Goal: Task Accomplishment & Management: Complete application form

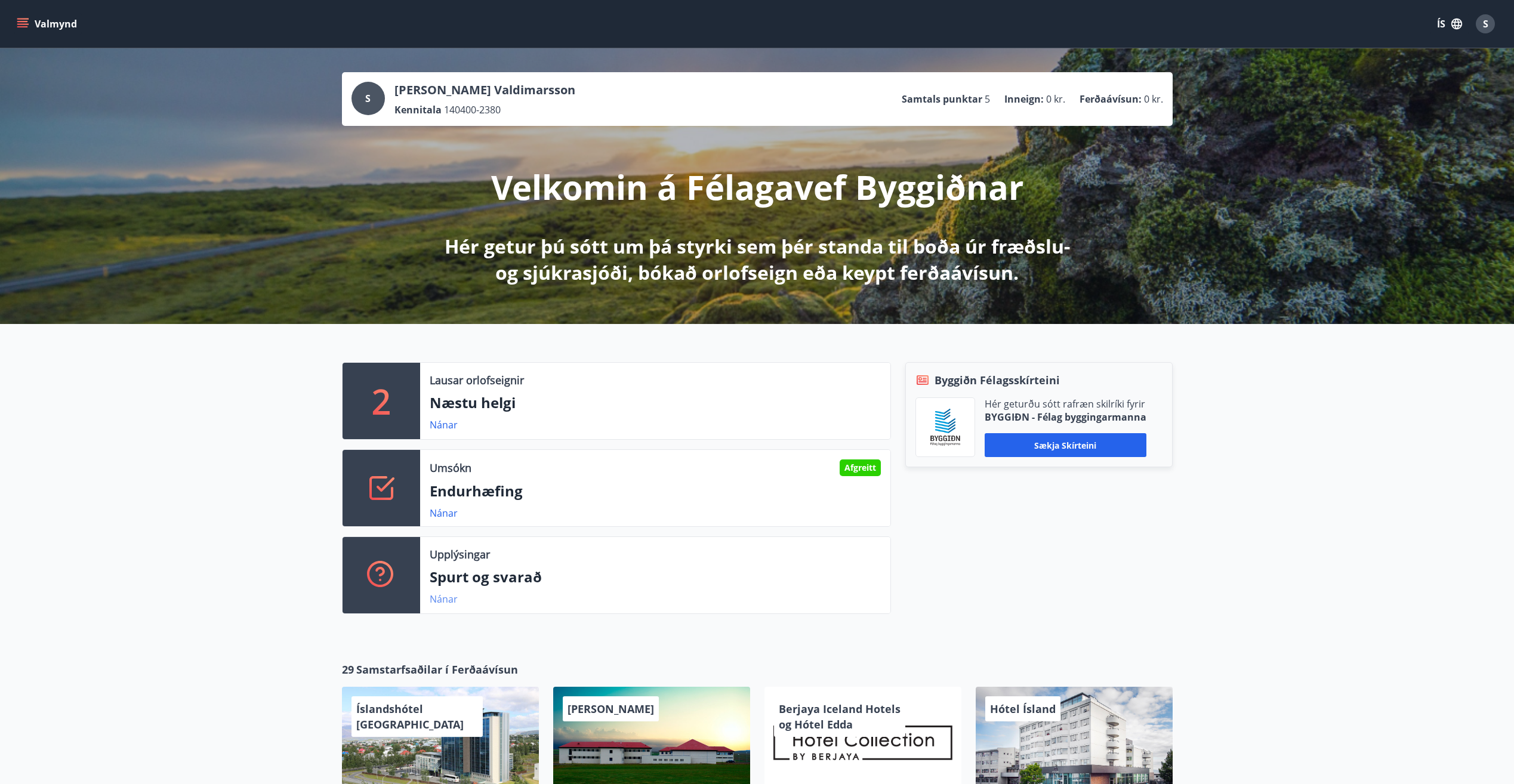
click at [444, 600] on link "Nánar" at bounding box center [444, 598] width 28 height 13
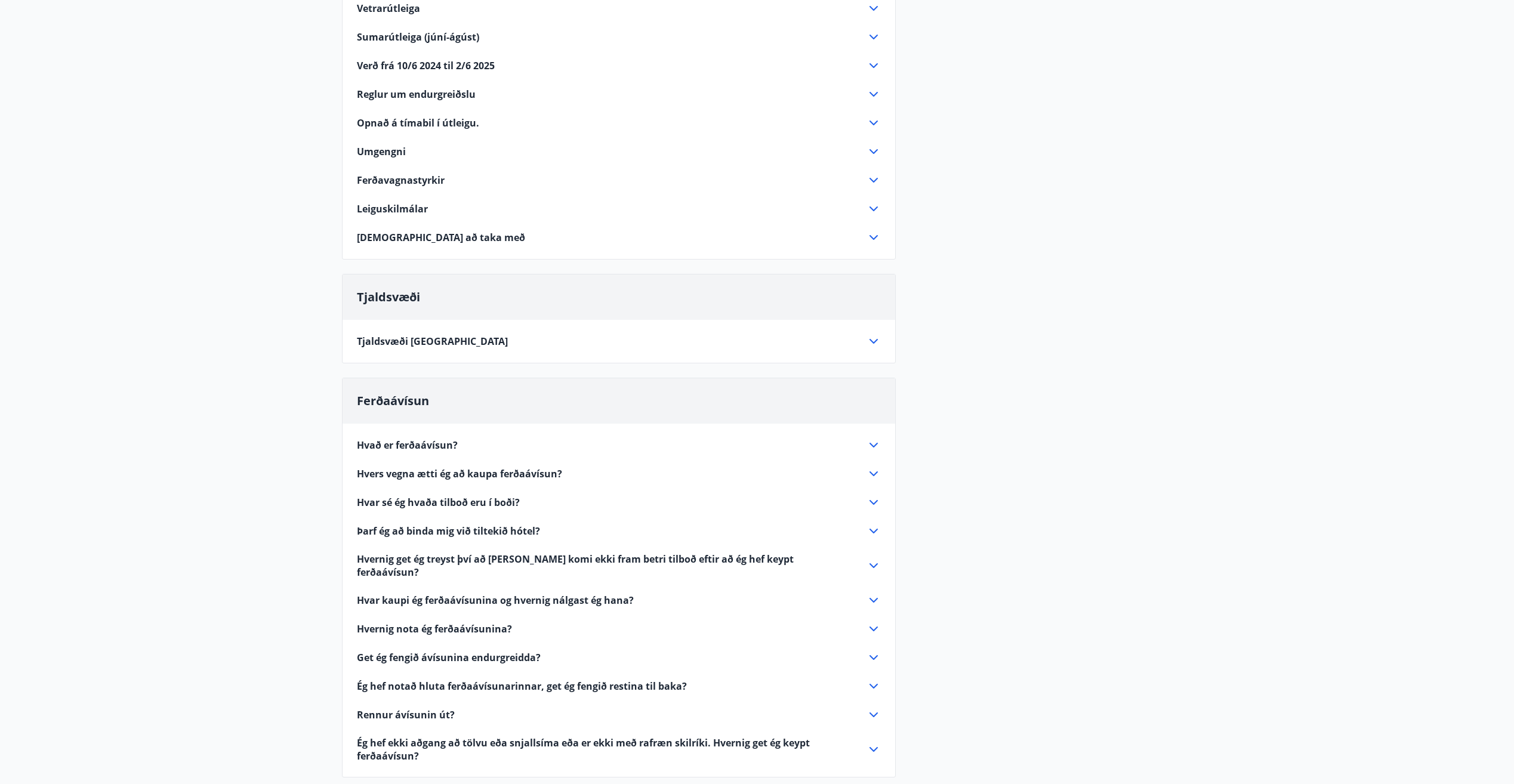
scroll to position [239, 0]
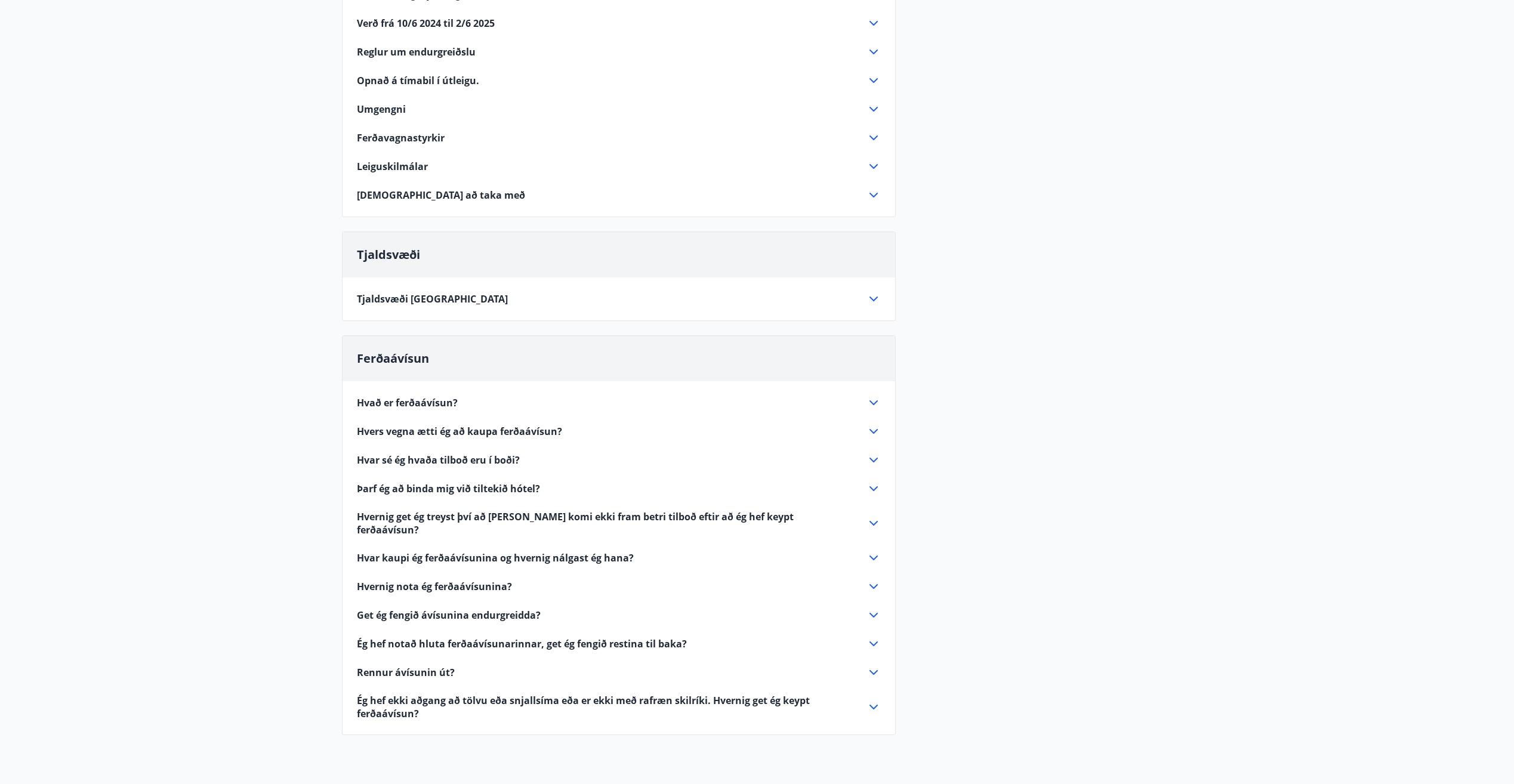
drag, startPoint x: 739, startPoint y: 625, endPoint x: 782, endPoint y: 590, distance: 55.4
click at [755, 625] on div "Hvað er ferðaávísun? Ferðaávísun er inneign, sem þú getur notað til að greiða f…" at bounding box center [619, 551] width 553 height 339
click at [1069, 410] on div "Orlofseignir Vetrarútleiga Flest húsa okkar eru til útleigu að vetri til. Þá er…" at bounding box center [757, 324] width 831 height 851
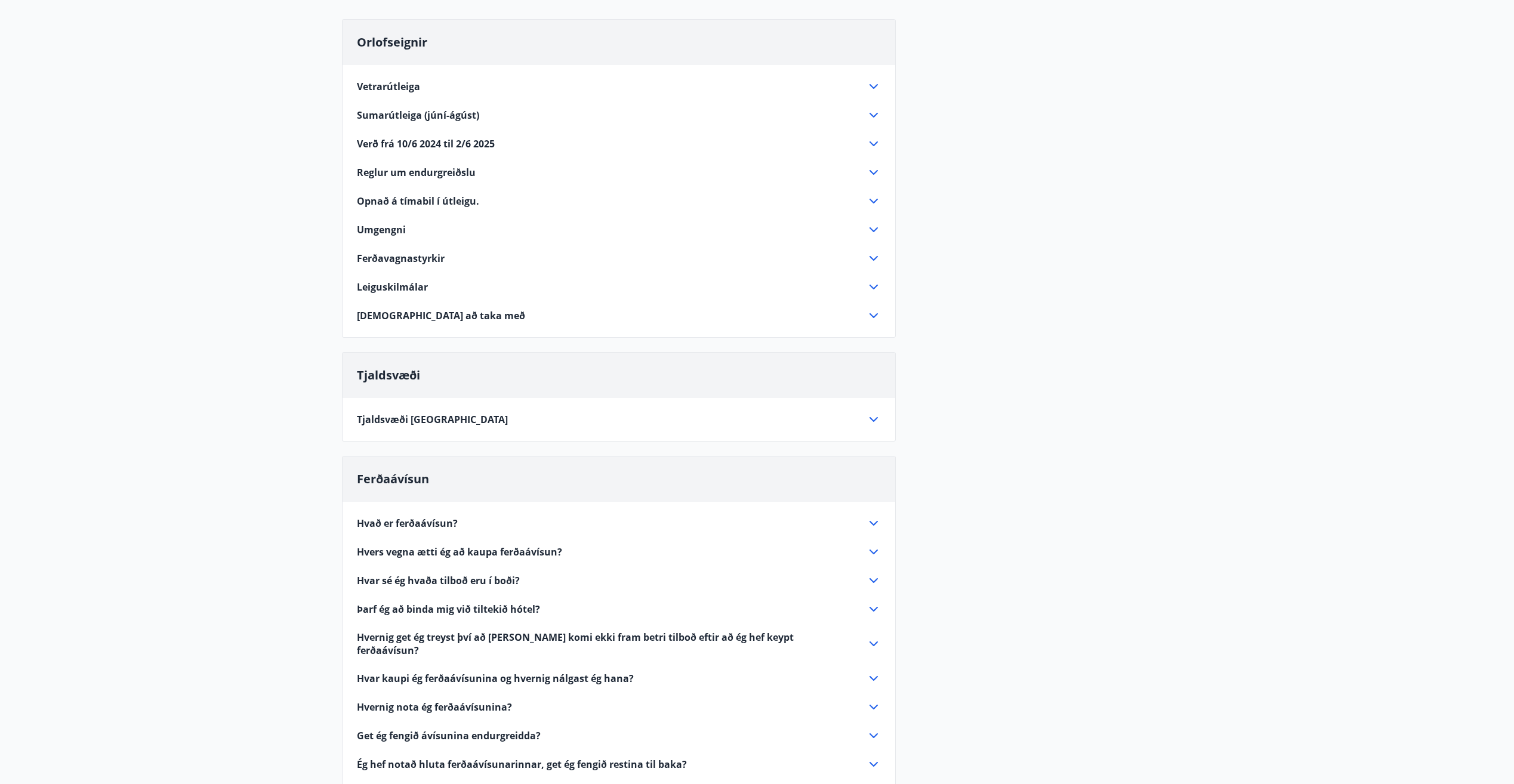
scroll to position [0, 0]
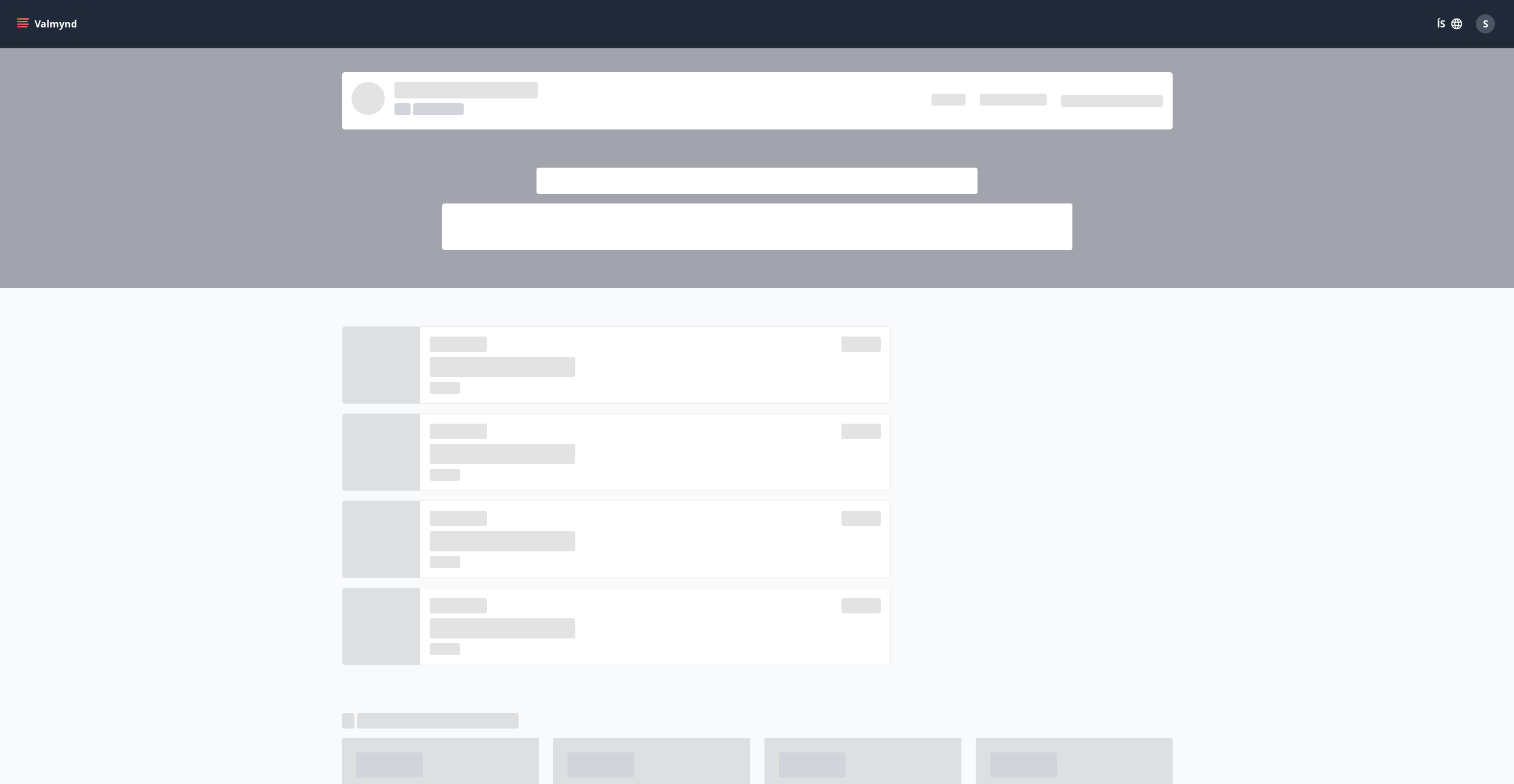
click at [25, 21] on icon "menu" at bounding box center [23, 22] width 11 height 1
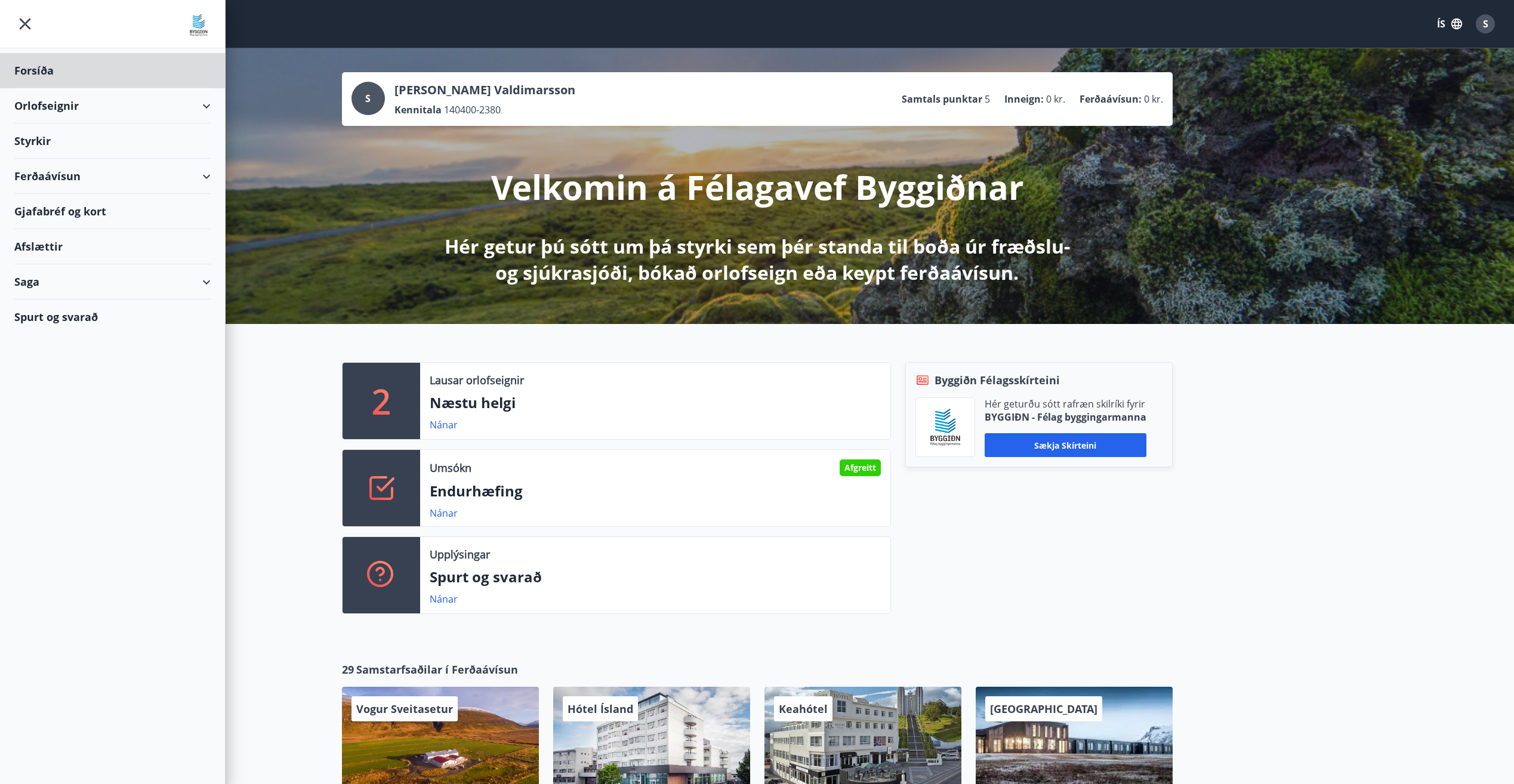
click at [38, 88] on div "Styrkir" at bounding box center [112, 71] width 196 height 35
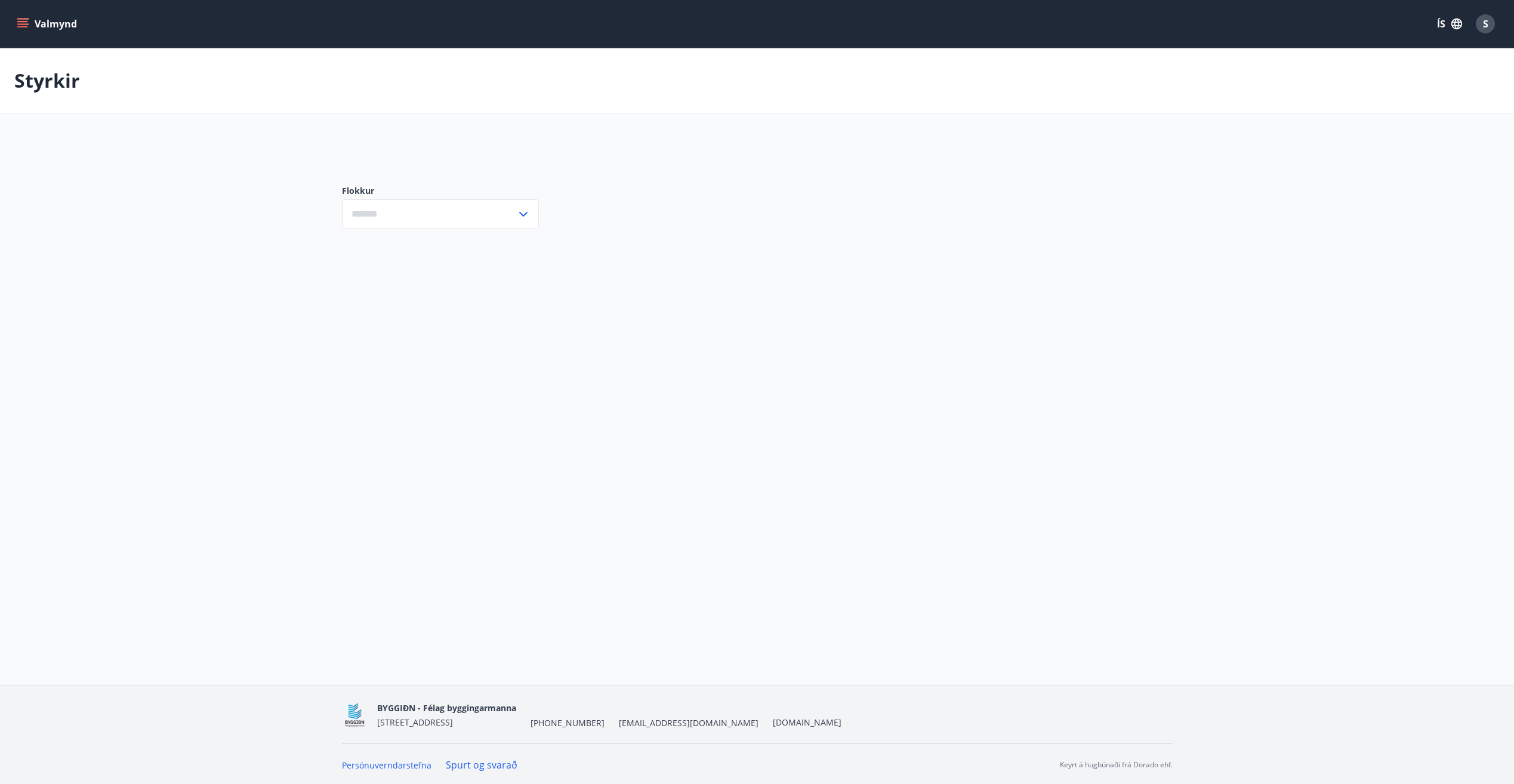
type input "***"
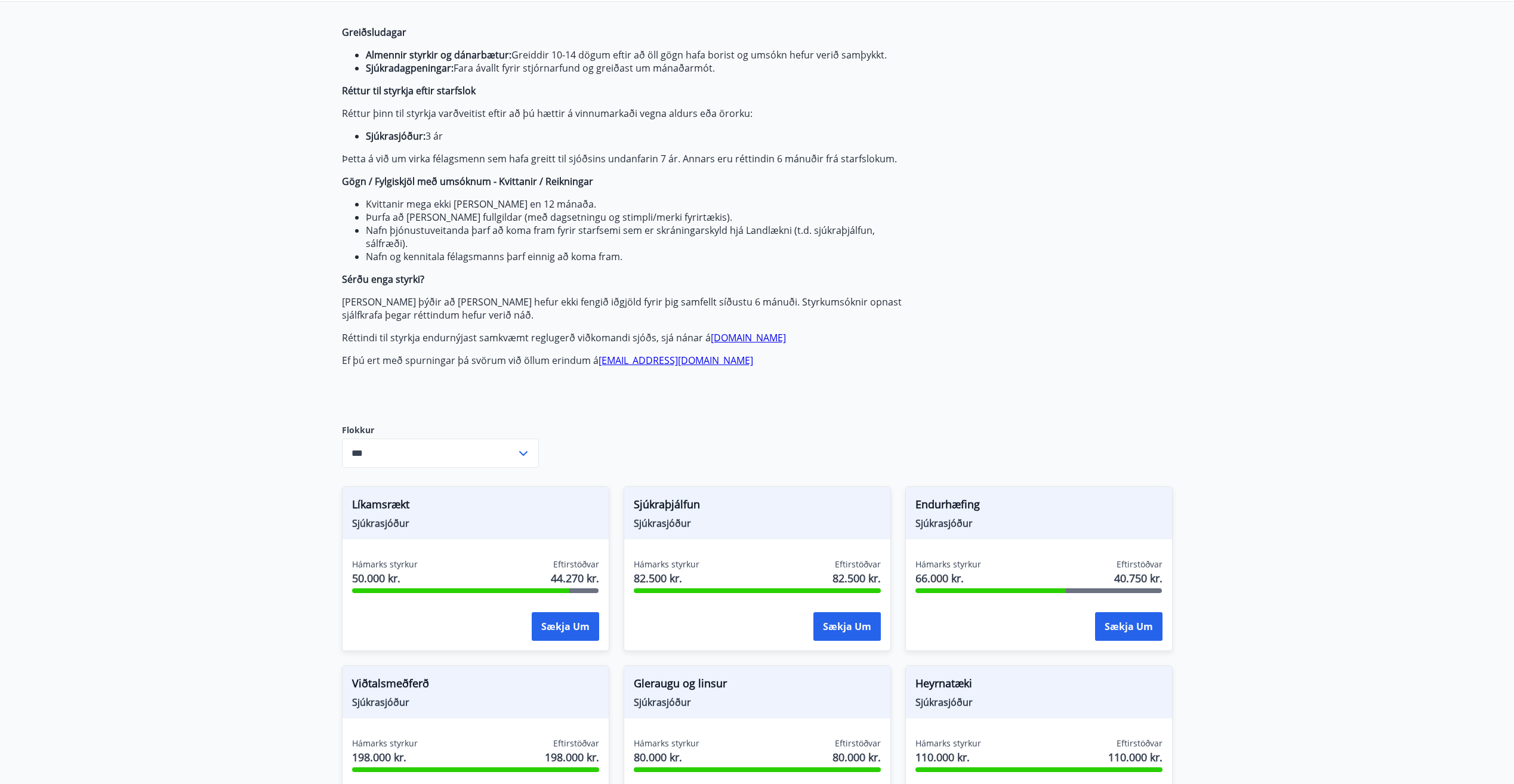
scroll to position [179, 0]
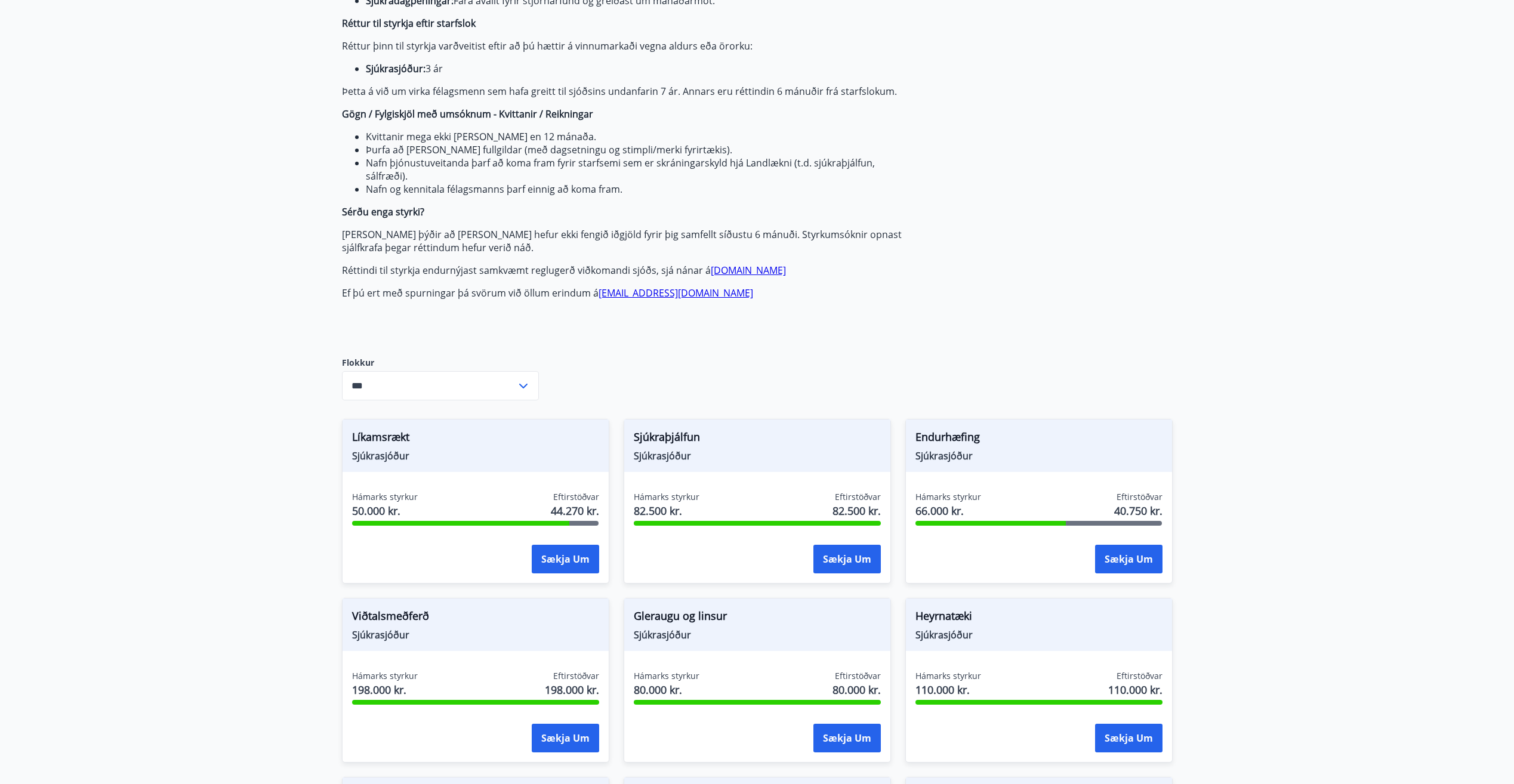
click at [415, 384] on input "***" at bounding box center [429, 385] width 174 height 29
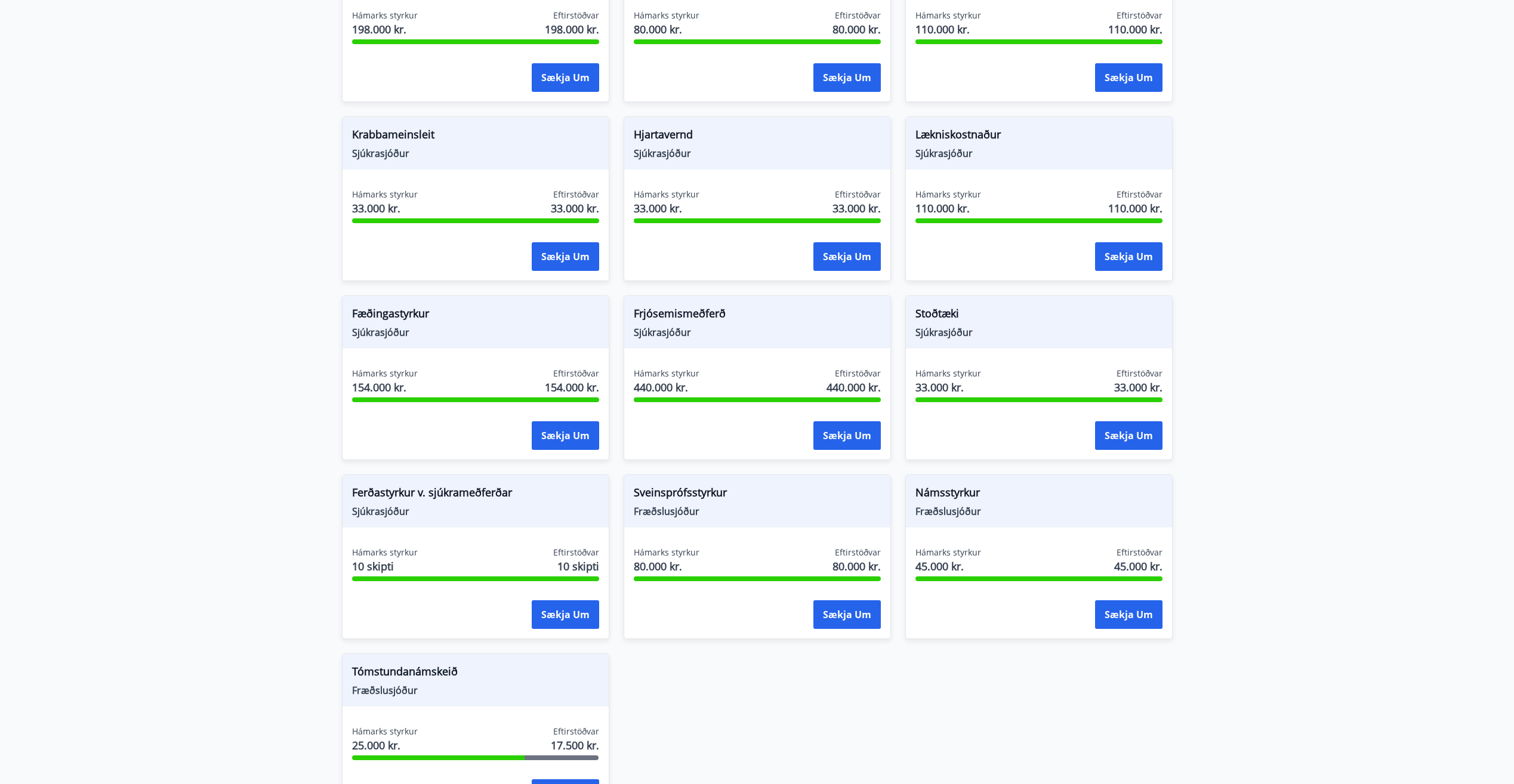
scroll to position [988, 0]
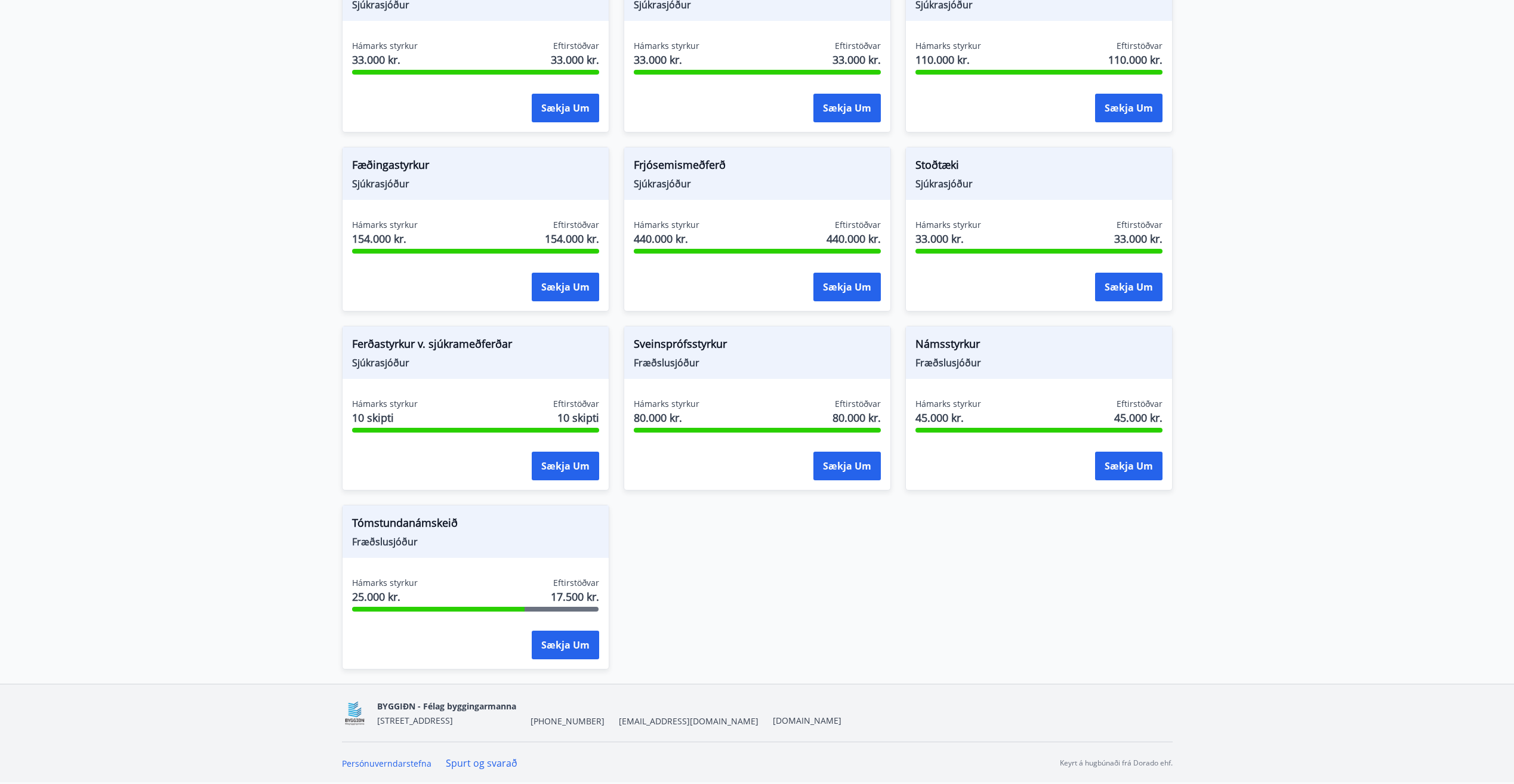
click at [1013, 644] on div "Líkamsrækt Sjúkrasjóður Hámarks styrkur 50.000 kr. Eftirstöðvar 44.270 kr. Sækj…" at bounding box center [750, 132] width 845 height 1074
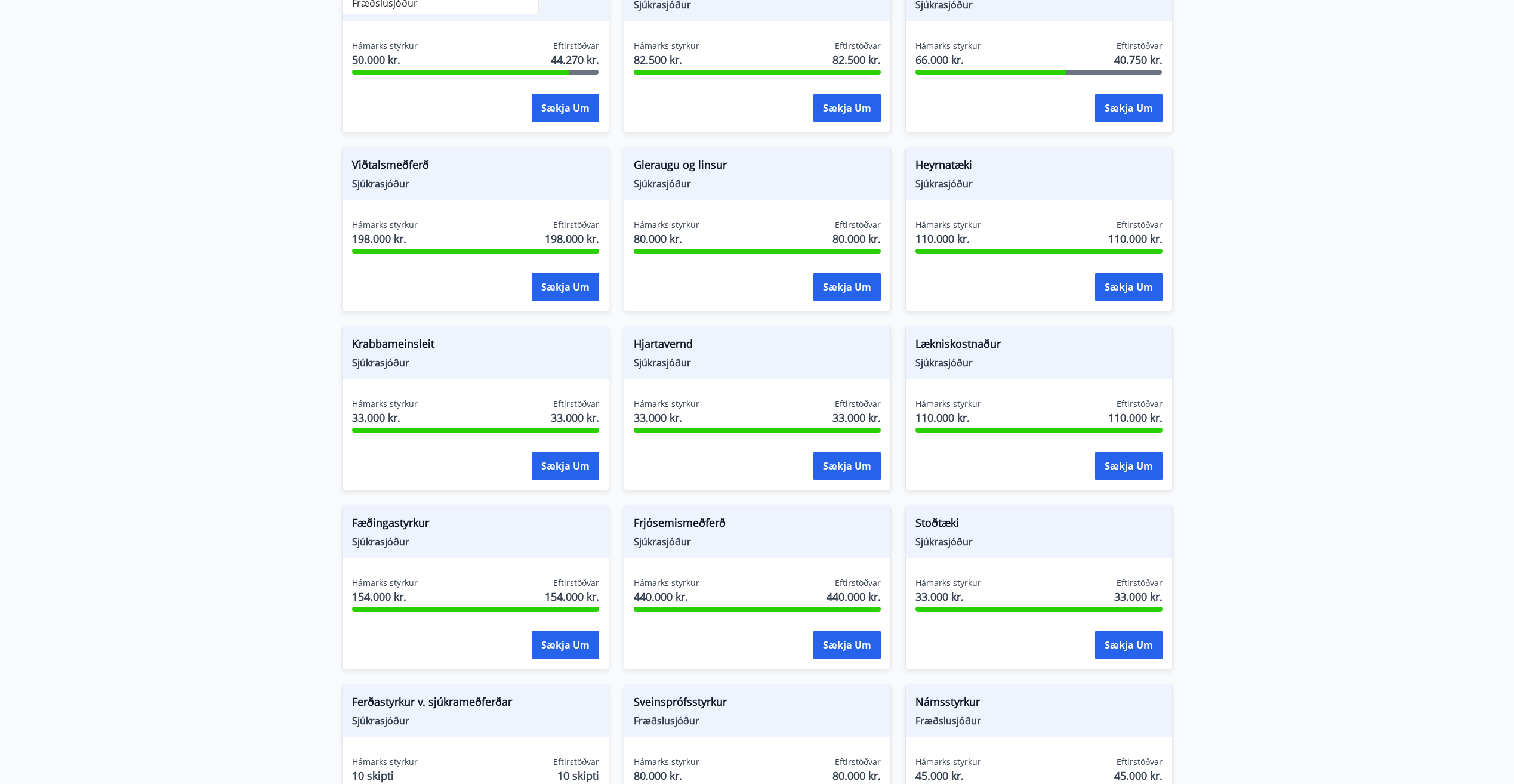
click at [1254, 430] on main "Styrkir Greiðsludagar Almennir styrkir og dánarbætur: Greiddir 10-14 dögum efti…" at bounding box center [757, 230] width 1514 height 1623
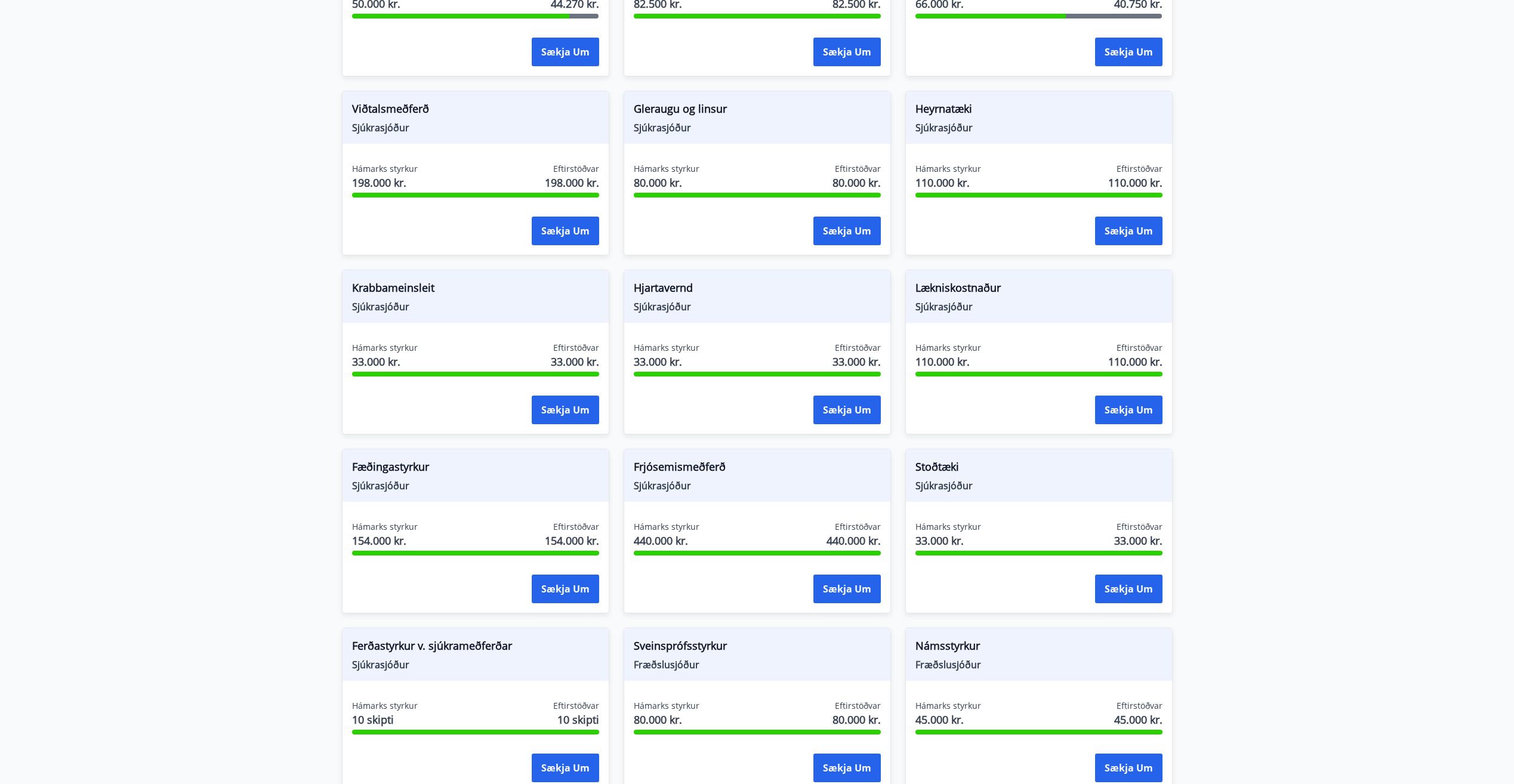
scroll to position [809, 0]
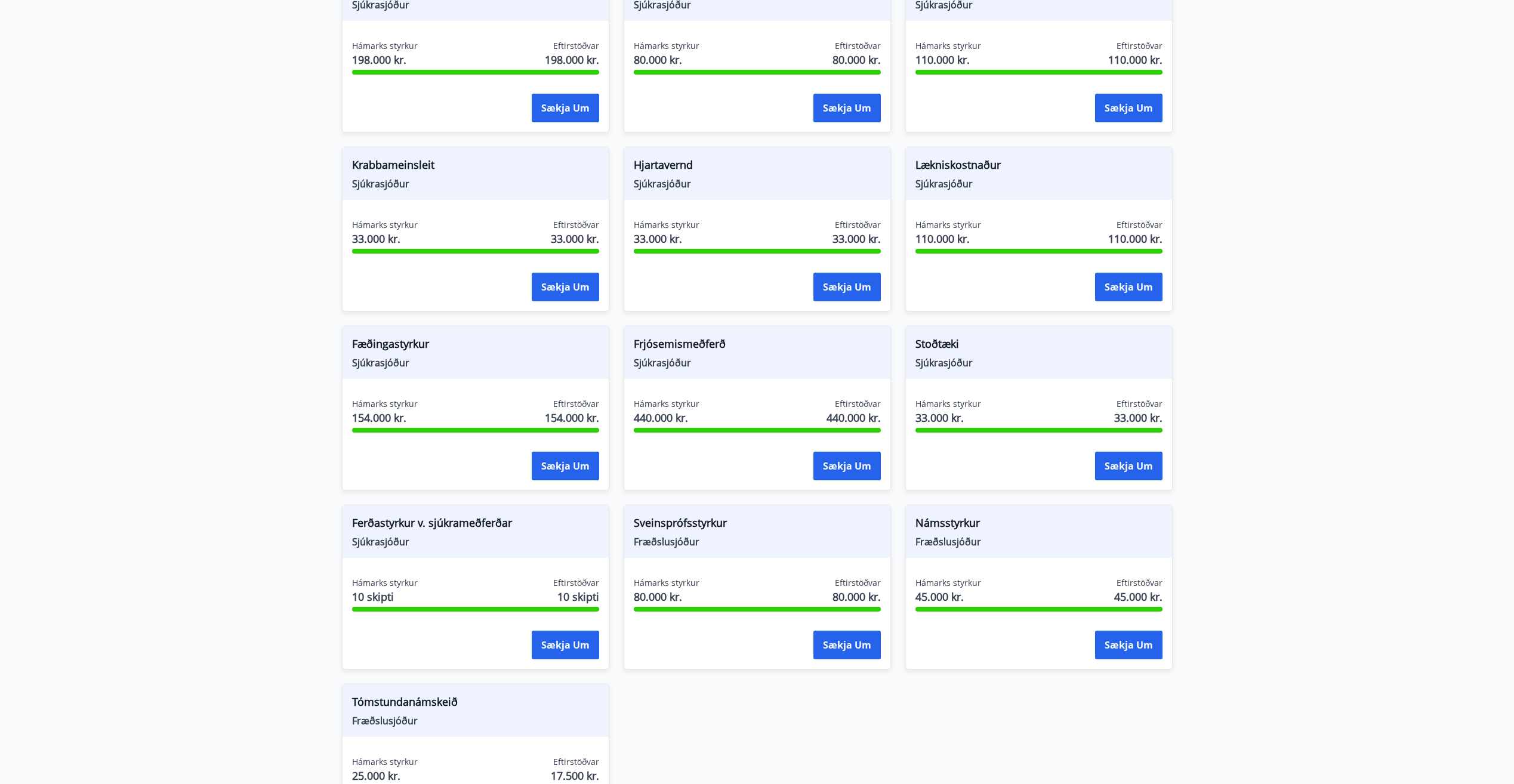
drag, startPoint x: 1106, startPoint y: 700, endPoint x: 1100, endPoint y: 702, distance: 6.3
click at [1104, 701] on div "Líkamsrækt Sjúkrasjóður Hámarks styrkur 50.000 kr. Eftirstöðvar 44.270 kr. Sækj…" at bounding box center [750, 312] width 845 height 1074
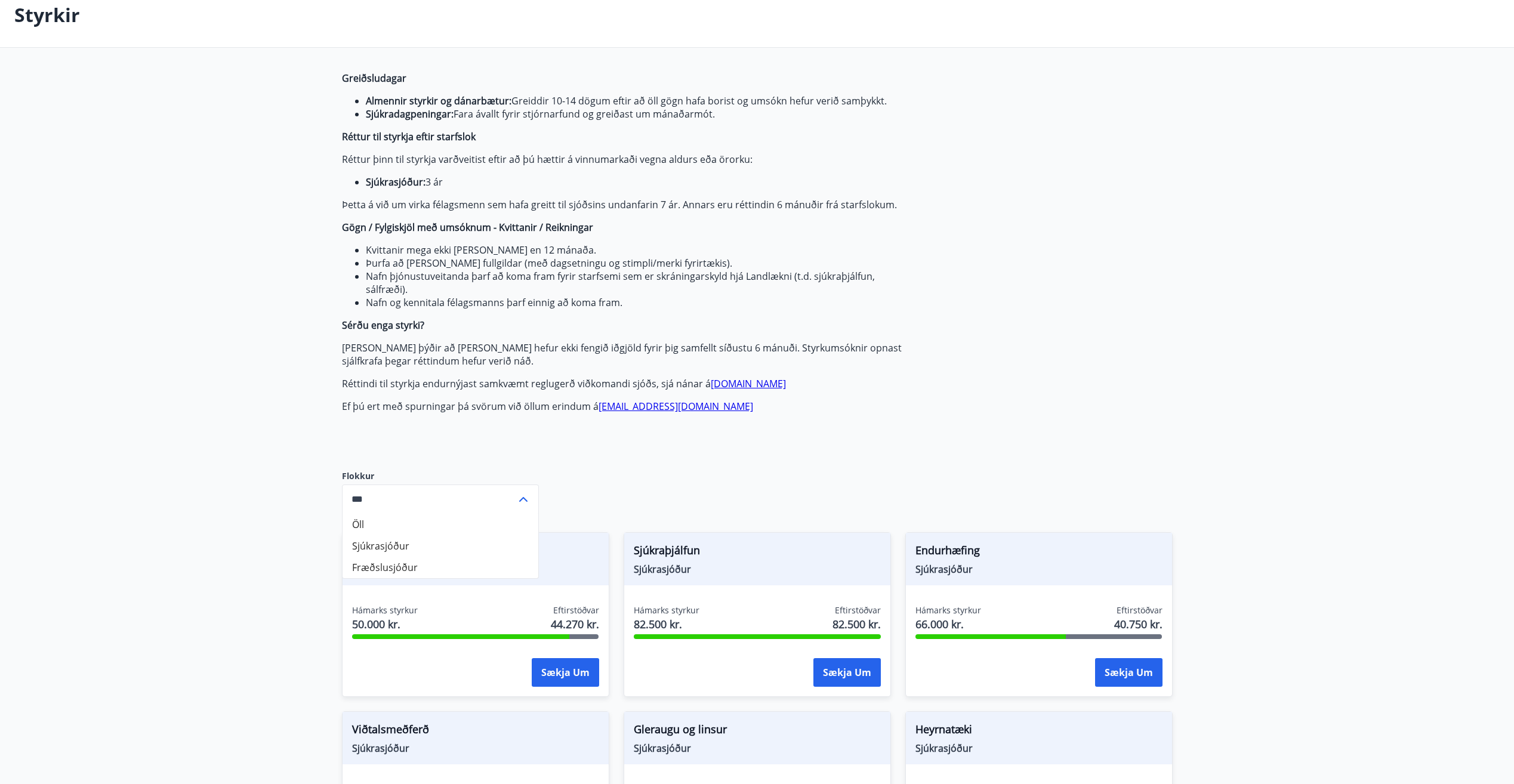
scroll to position [0, 0]
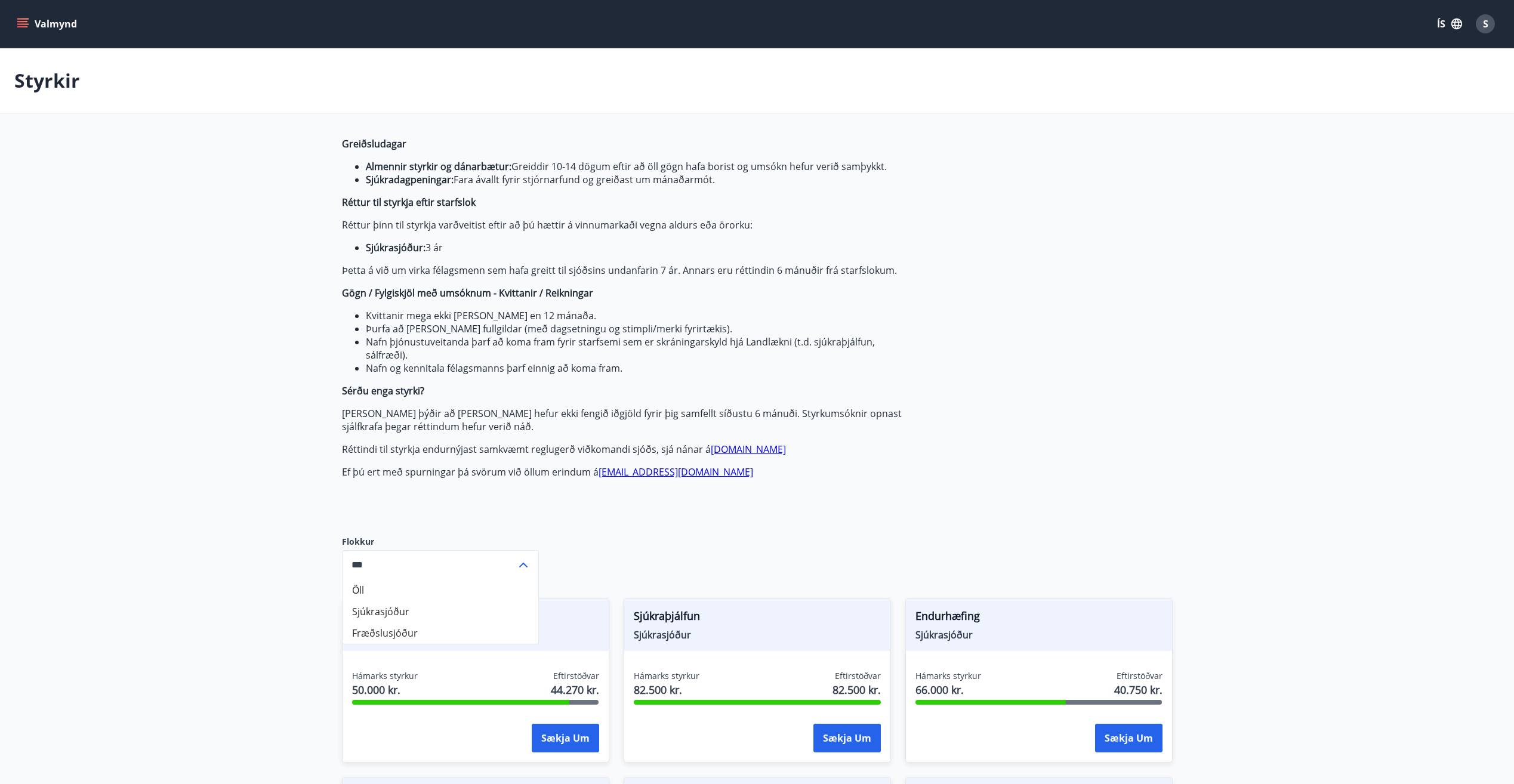
click at [21, 22] on icon "menu" at bounding box center [23, 22] width 11 height 1
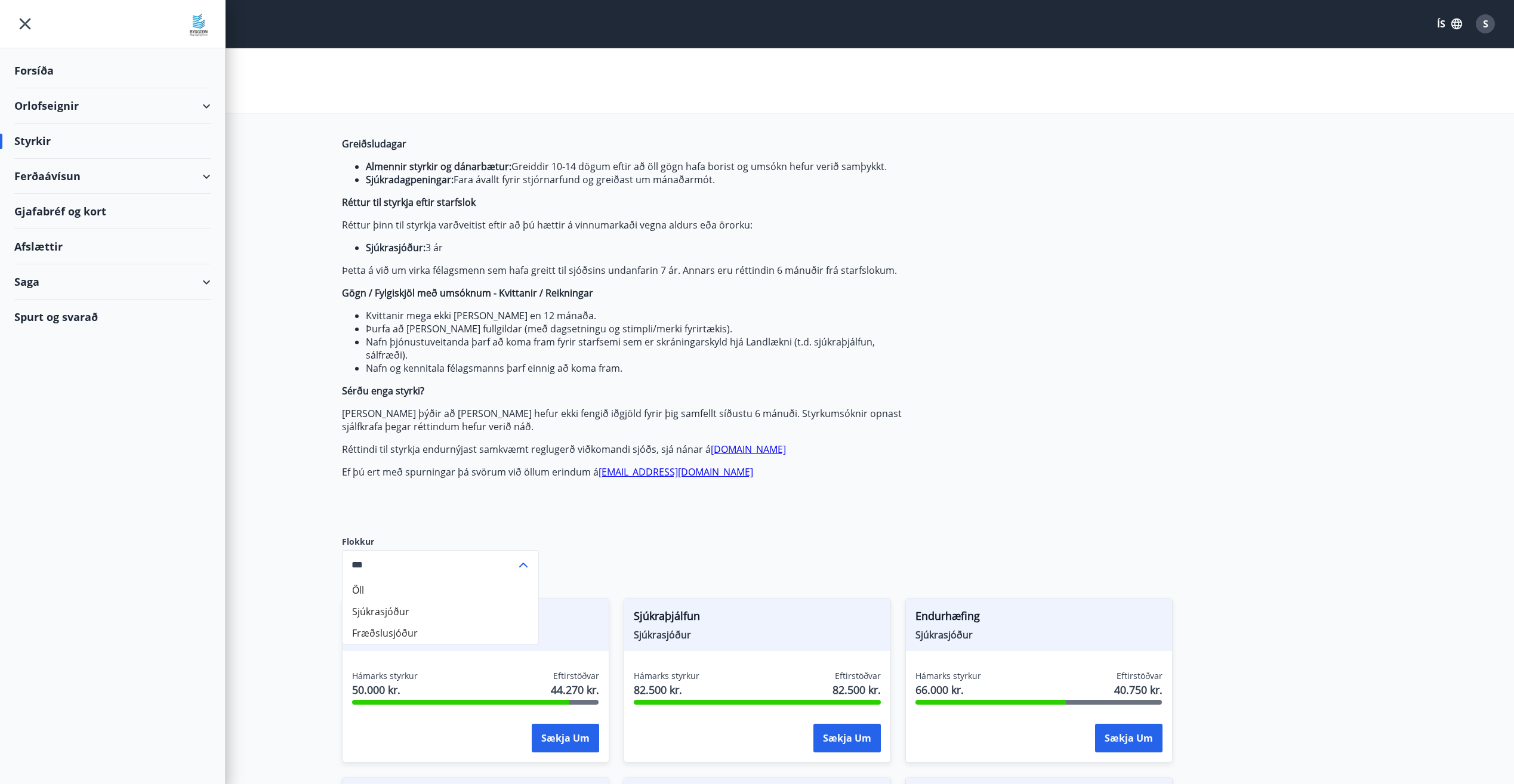
click at [382, 331] on li "Þurfa að [PERSON_NAME] fullgildar (með dagsetningu og stimpli/merki fyrirtækis)." at bounding box center [635, 328] width 539 height 13
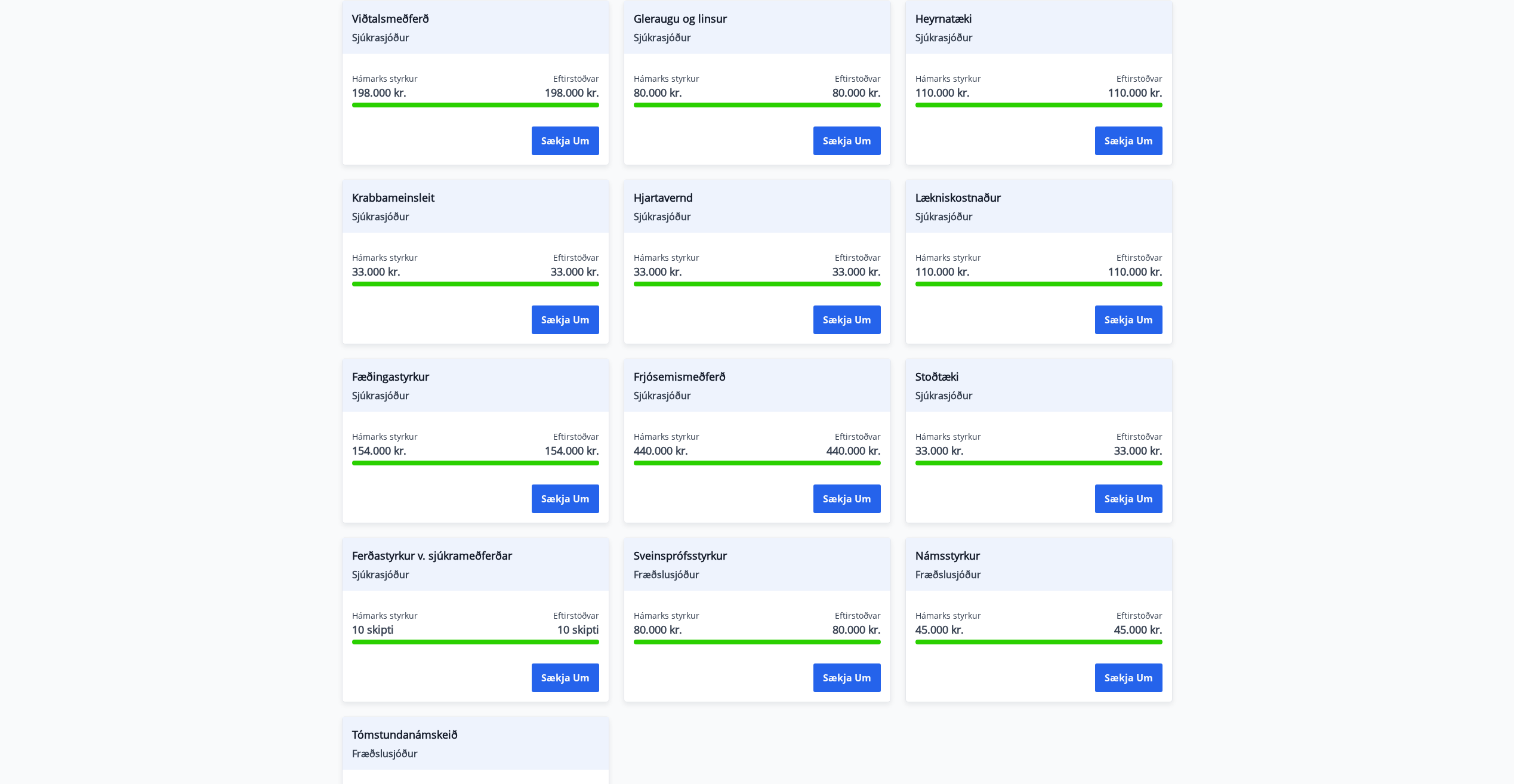
scroll to position [988, 0]
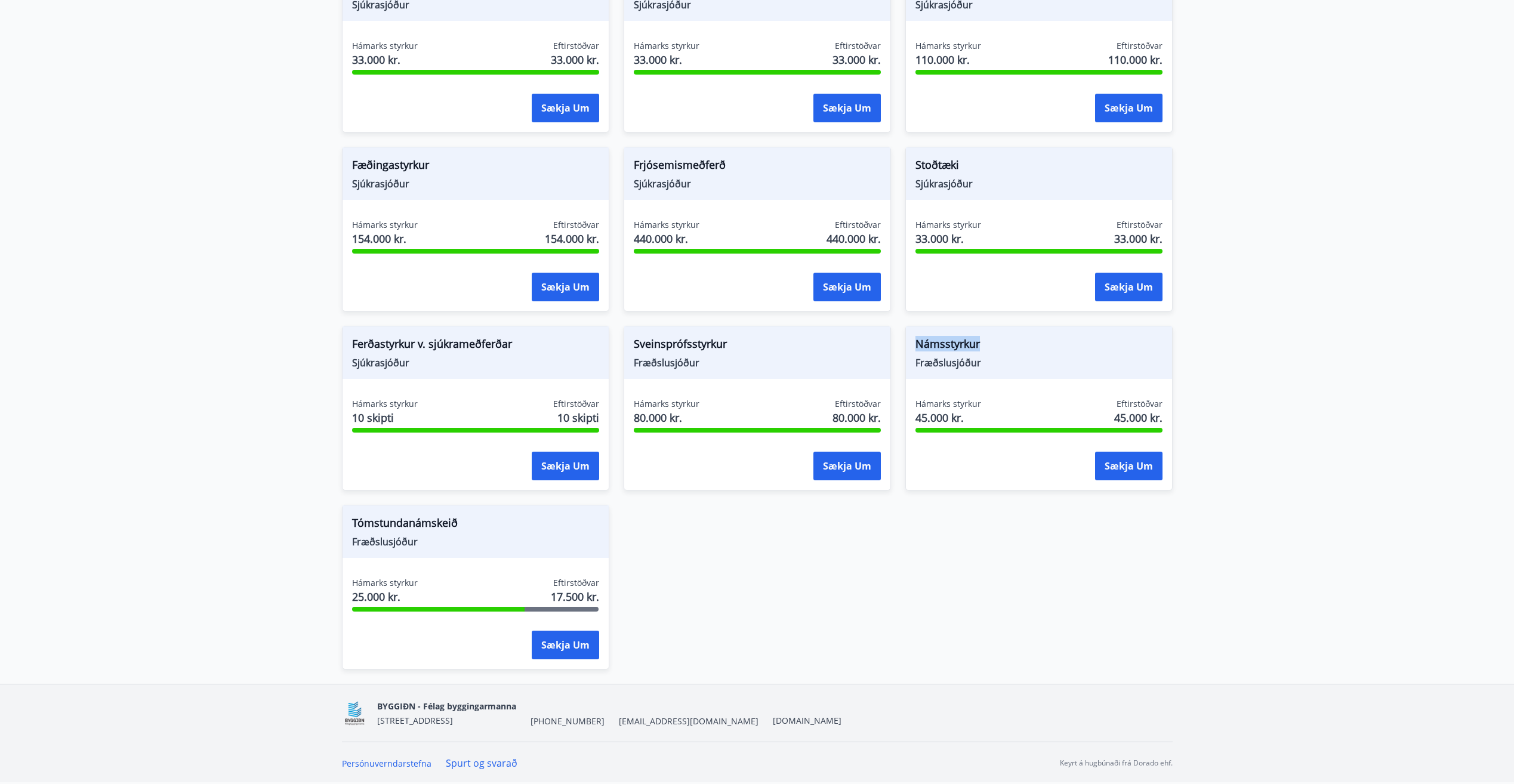
drag, startPoint x: 919, startPoint y: 343, endPoint x: 985, endPoint y: 341, distance: 66.0
click at [985, 341] on span "Námsstyrkur" at bounding box center [1039, 346] width 247 height 20
click at [999, 568] on div "Líkamsrækt Sjúkrasjóður Hámarks styrkur 50.000 kr. Eftirstöðvar 44.270 kr. Sækj…" at bounding box center [750, 132] width 845 height 1074
click at [1063, 580] on div "Líkamsrækt Sjúkrasjóður Hámarks styrkur 50.000 kr. Eftirstöðvar 44.270 kr. Sækj…" at bounding box center [750, 132] width 845 height 1074
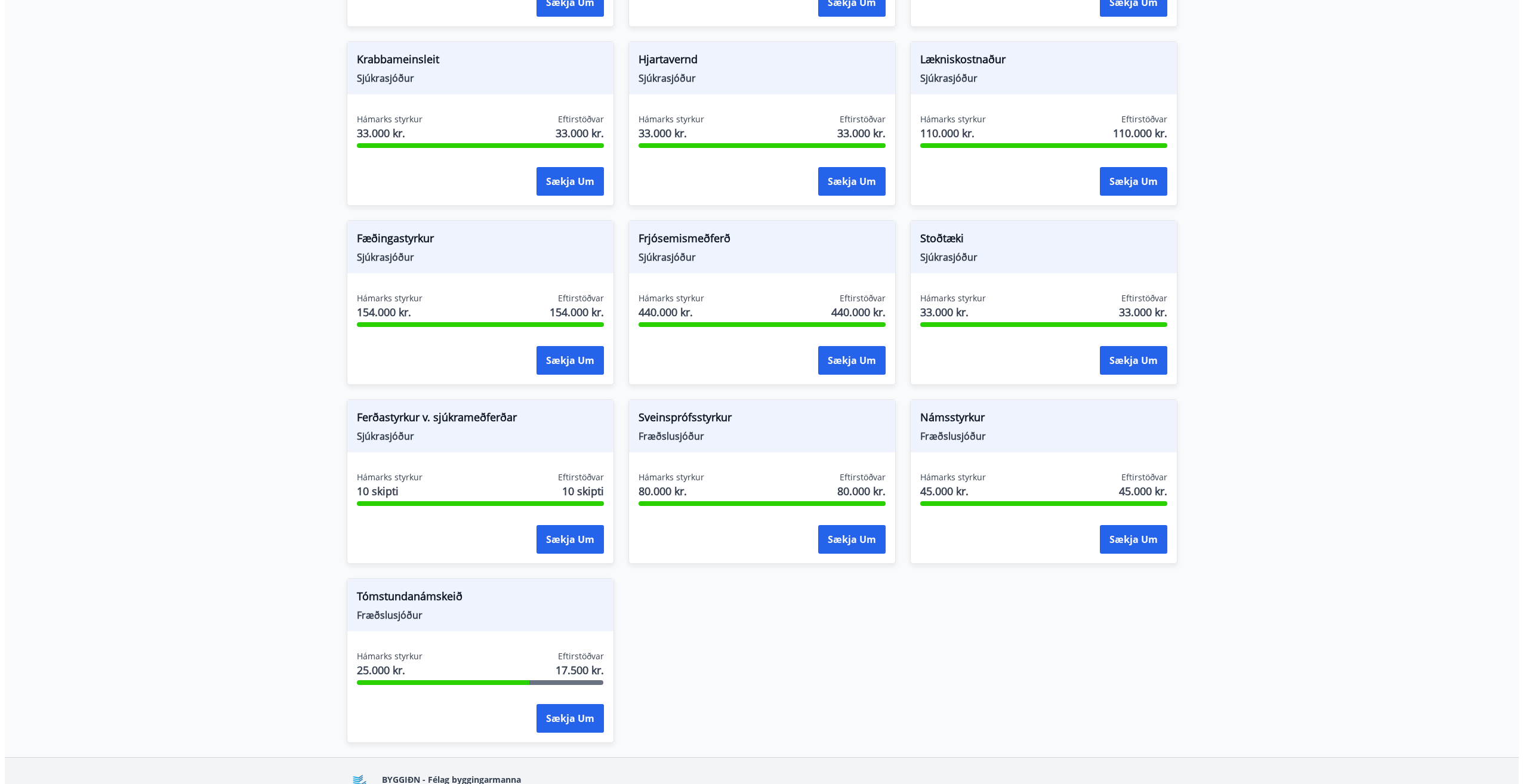
scroll to position [809, 0]
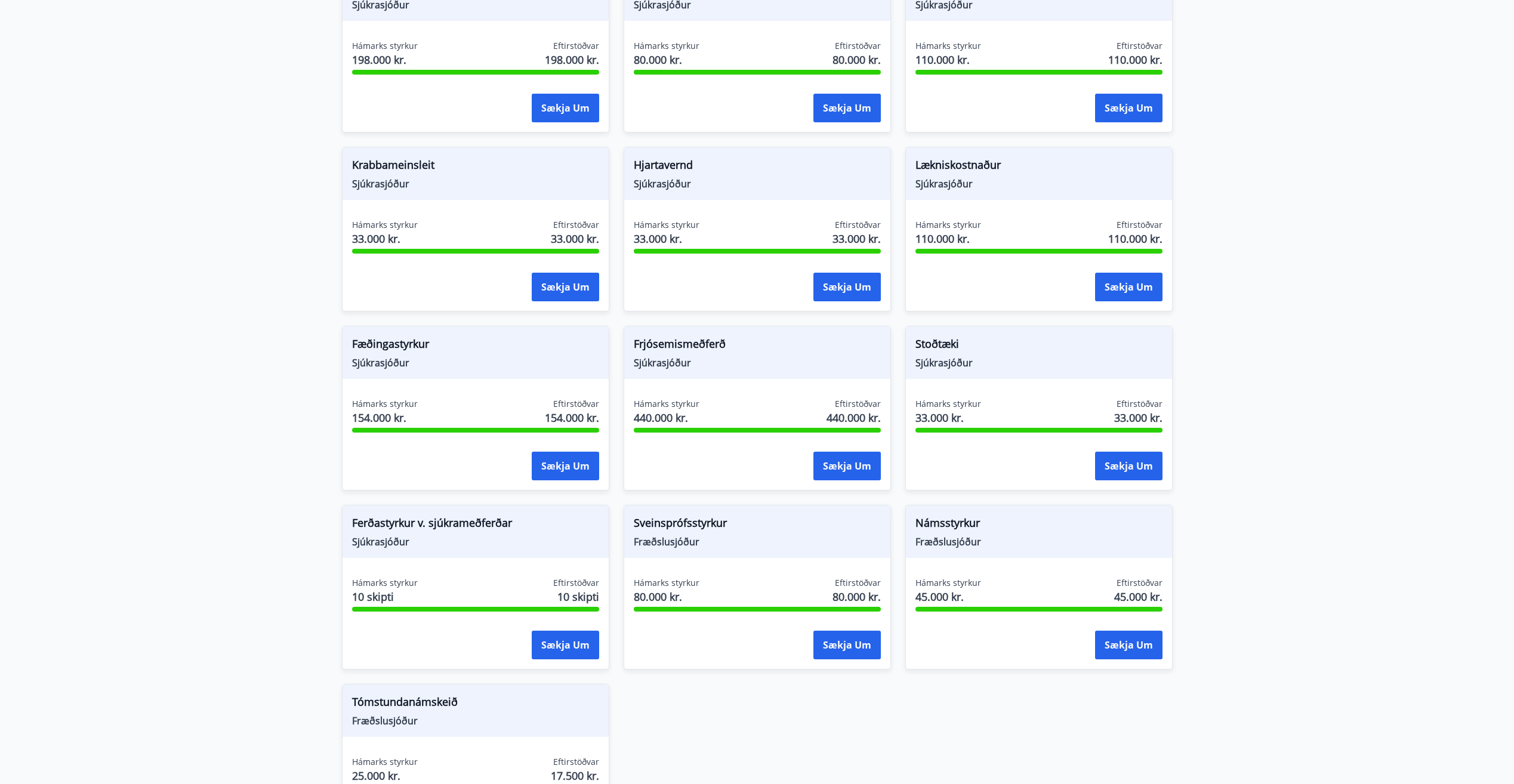
click at [1317, 175] on main "Styrkir Greiðsludagar Almennir styrkir og dánarbætur: Greiddir 10-14 dögum efti…" at bounding box center [757, 51] width 1514 height 1623
click at [1132, 639] on button "Sækja um" at bounding box center [1129, 645] width 67 height 28
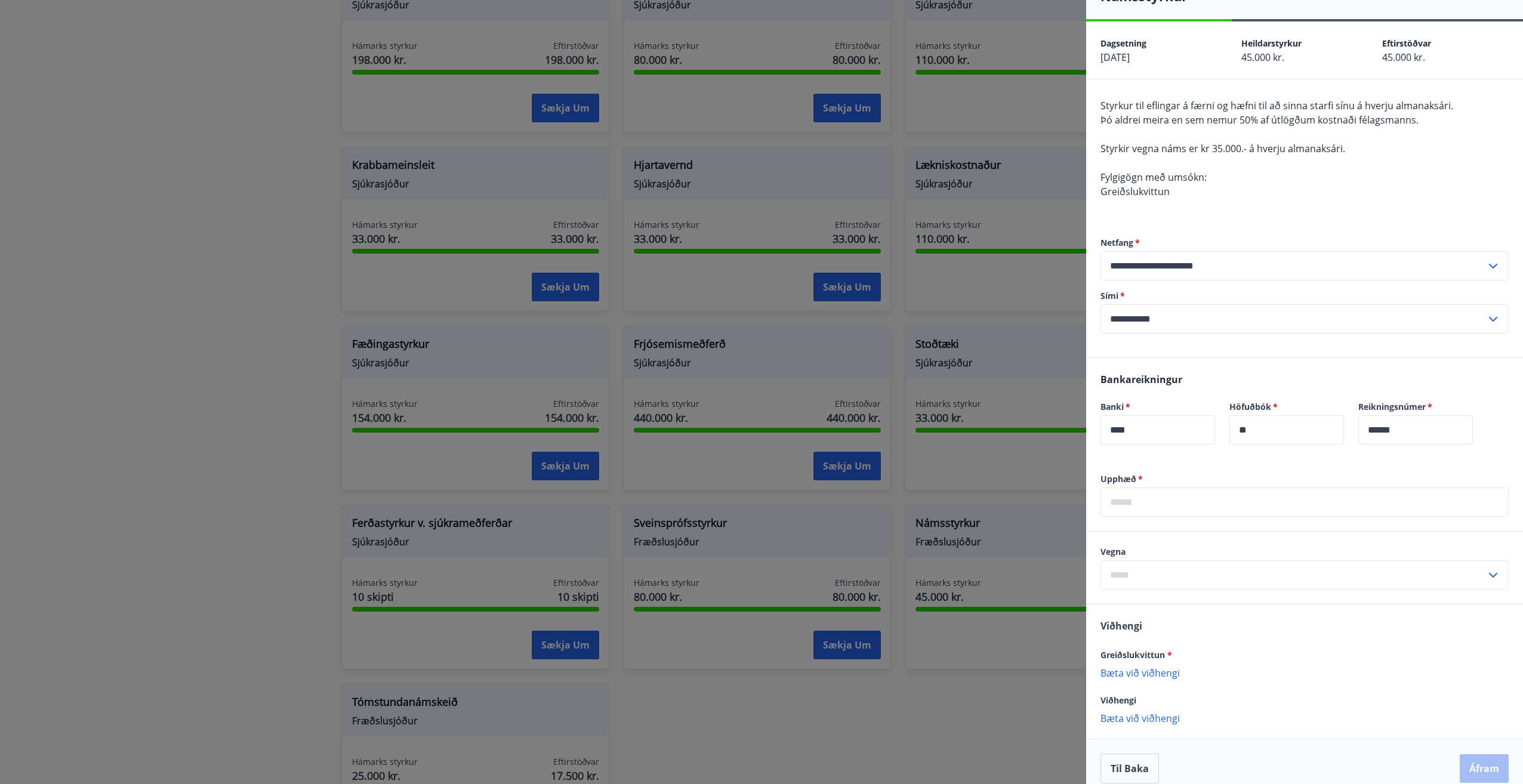
scroll to position [41, 0]
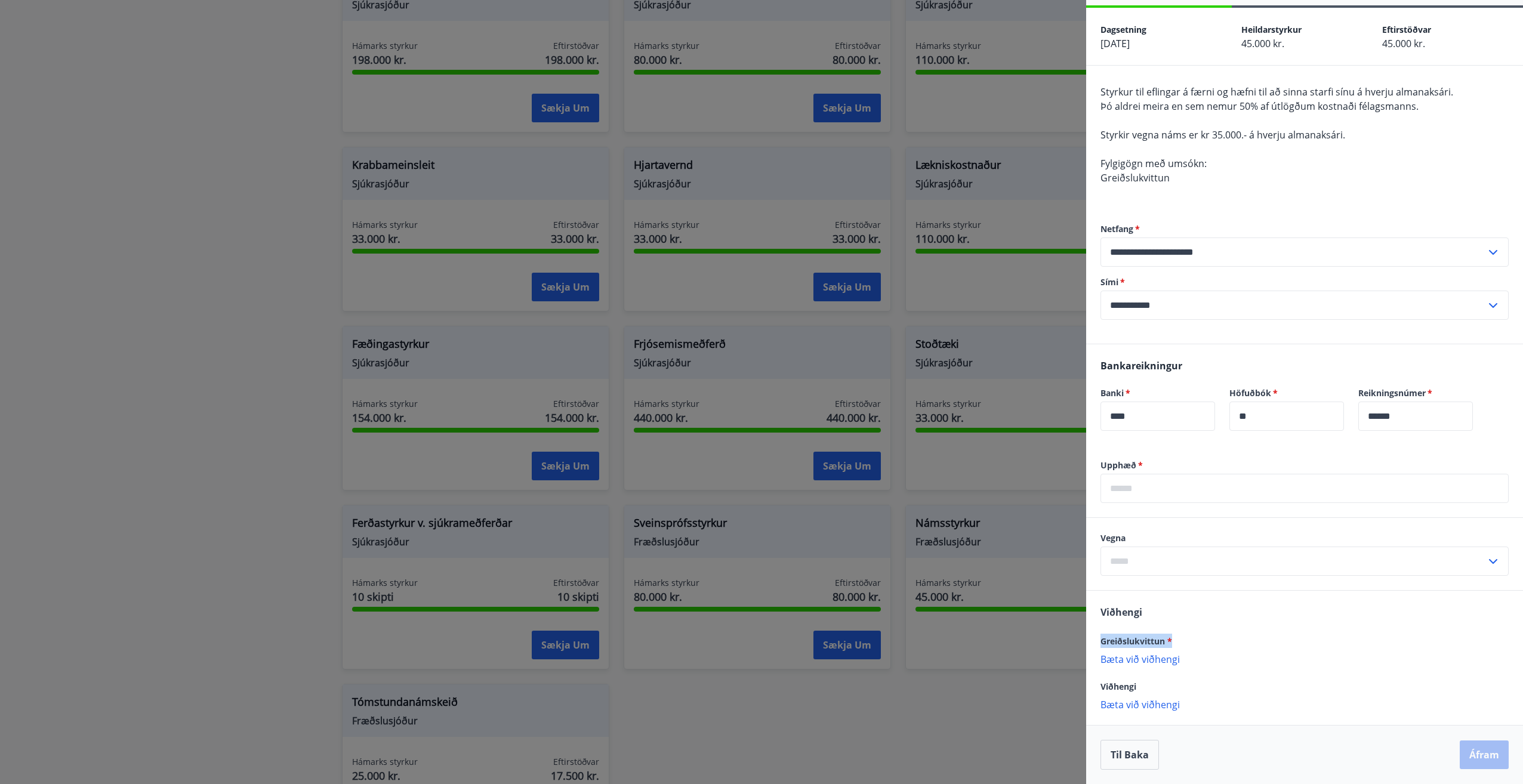
drag, startPoint x: 1101, startPoint y: 641, endPoint x: 1170, endPoint y: 639, distance: 69.0
click at [1170, 639] on span "Greiðslukvittun *" at bounding box center [1136, 641] width 72 height 11
click at [1353, 611] on div "Viðhengi Greiðslukvittun * [PERSON_NAME] við viðhengi {error_attachment_undefin…" at bounding box center [1304, 657] width 437 height 134
click at [1129, 494] on input "text" at bounding box center [1304, 488] width 408 height 29
click at [1142, 567] on input "text" at bounding box center [1293, 561] width 385 height 29
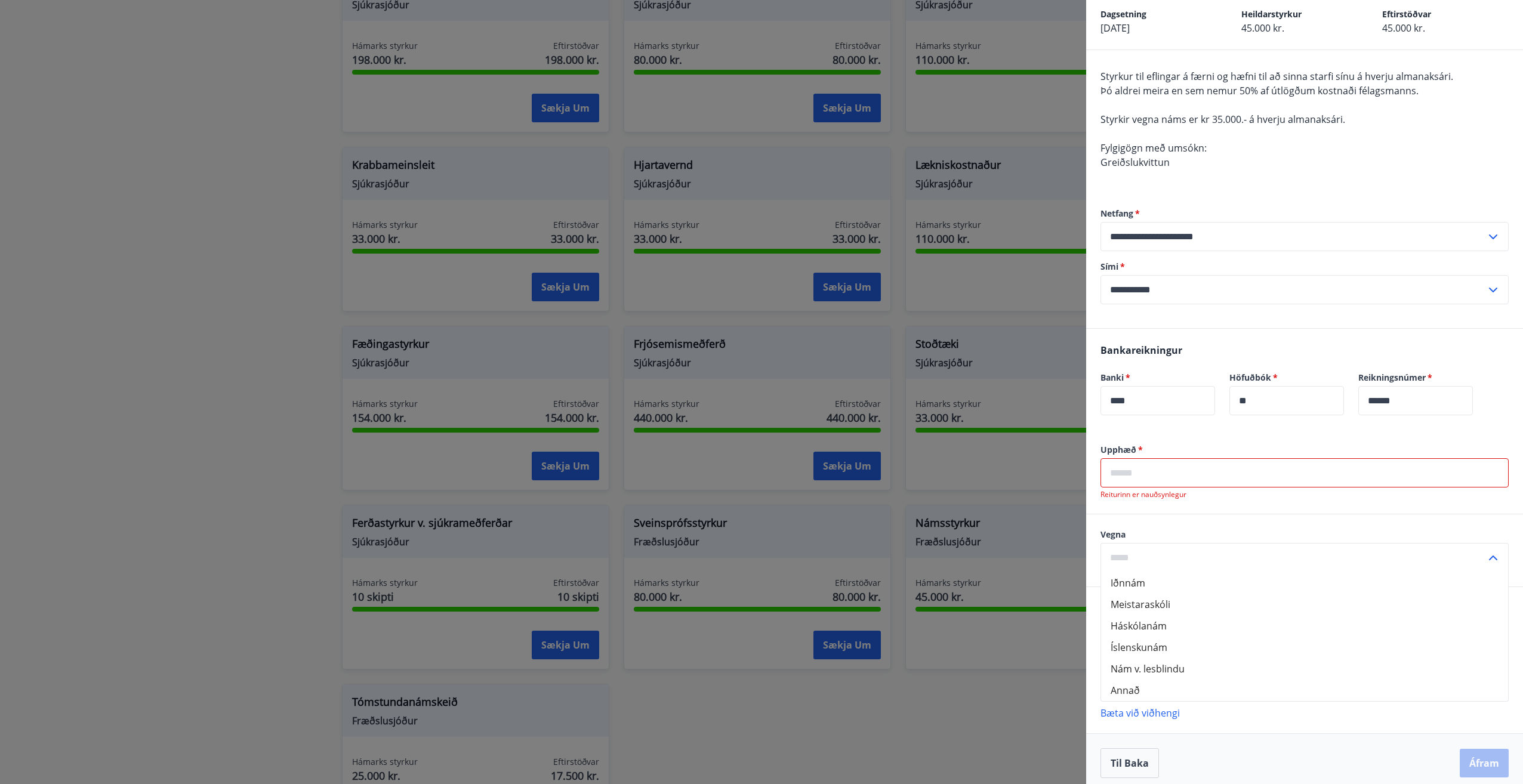
scroll to position [65, 0]
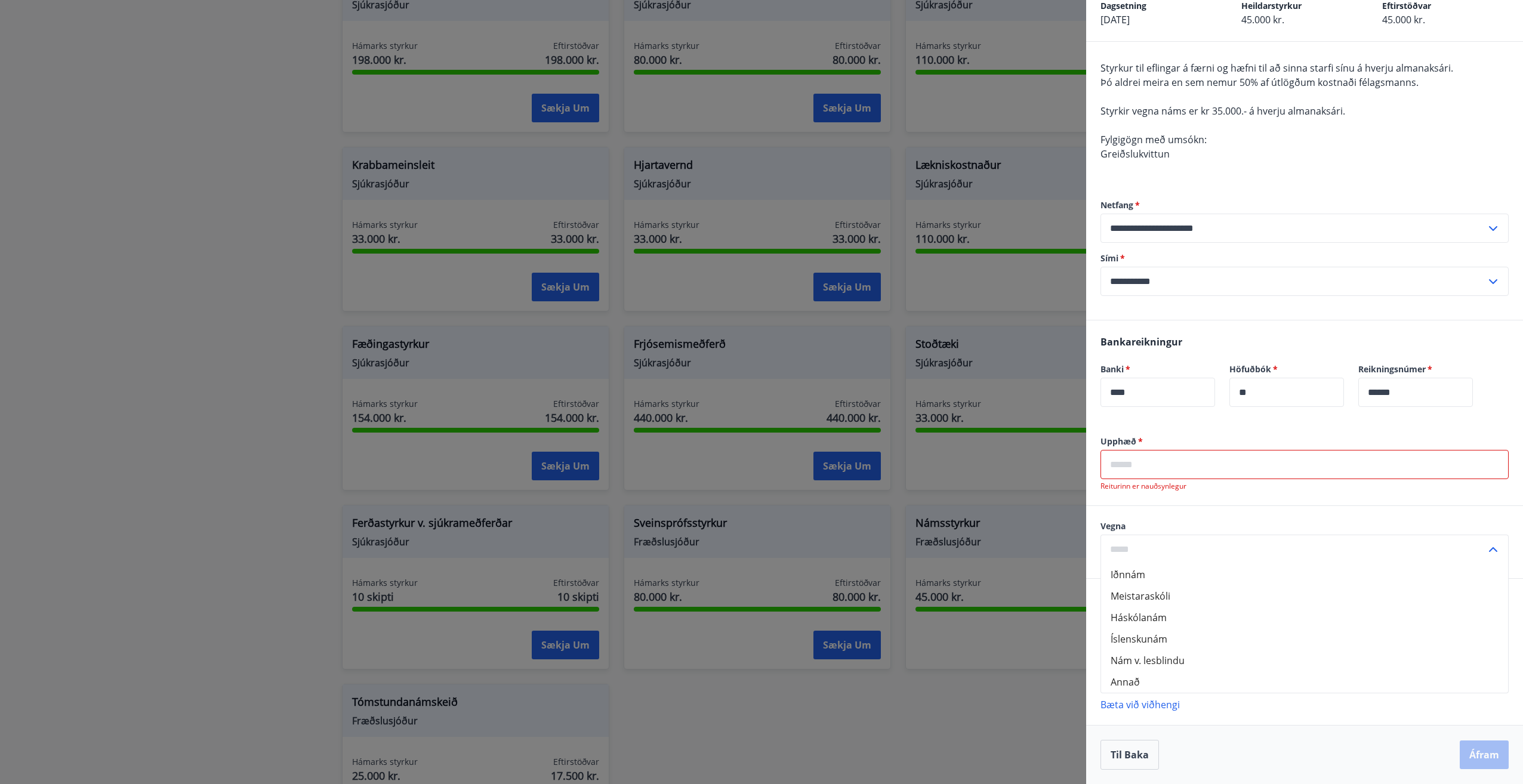
click at [1138, 681] on li "Annað" at bounding box center [1304, 682] width 407 height 22
type input "*****"
click at [1177, 554] on input "*****" at bounding box center [1293, 549] width 385 height 29
click at [1142, 680] on li "Annað" at bounding box center [1304, 682] width 407 height 22
click at [1171, 511] on div "Vegna ***** ​" at bounding box center [1304, 542] width 437 height 72
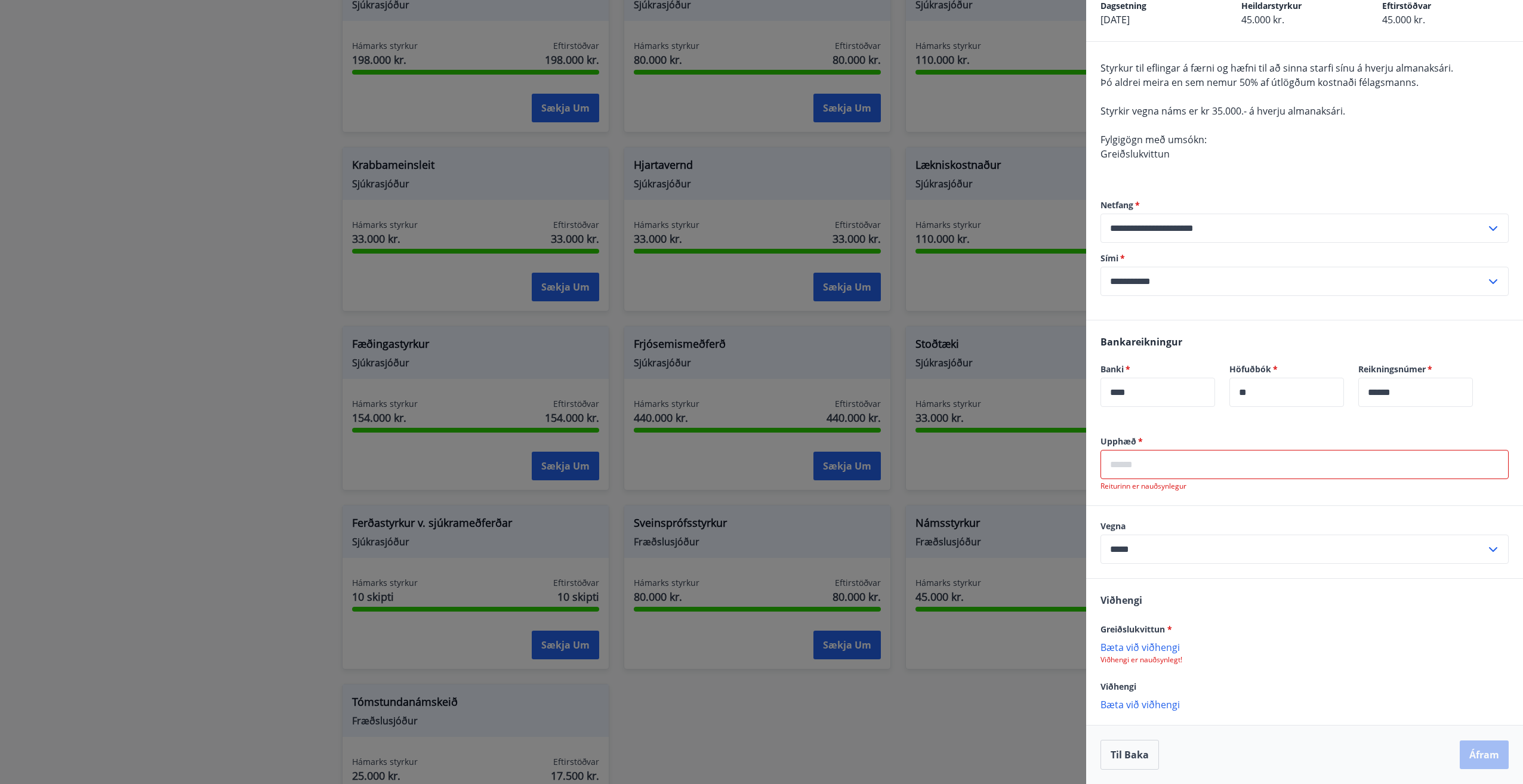
click at [1250, 630] on div "Greiðslukvittun *" at bounding box center [1304, 628] width 408 height 14
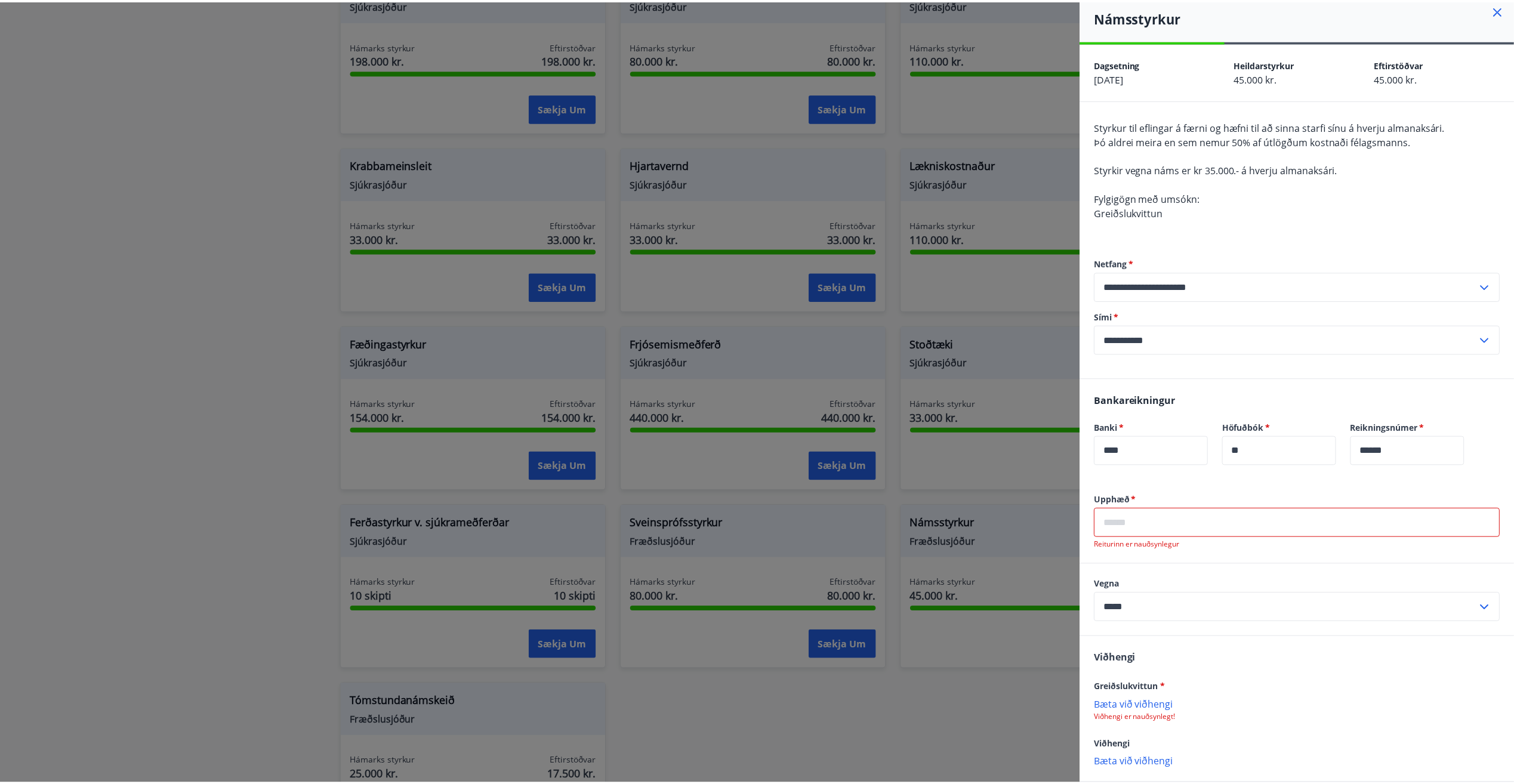
scroll to position [0, 0]
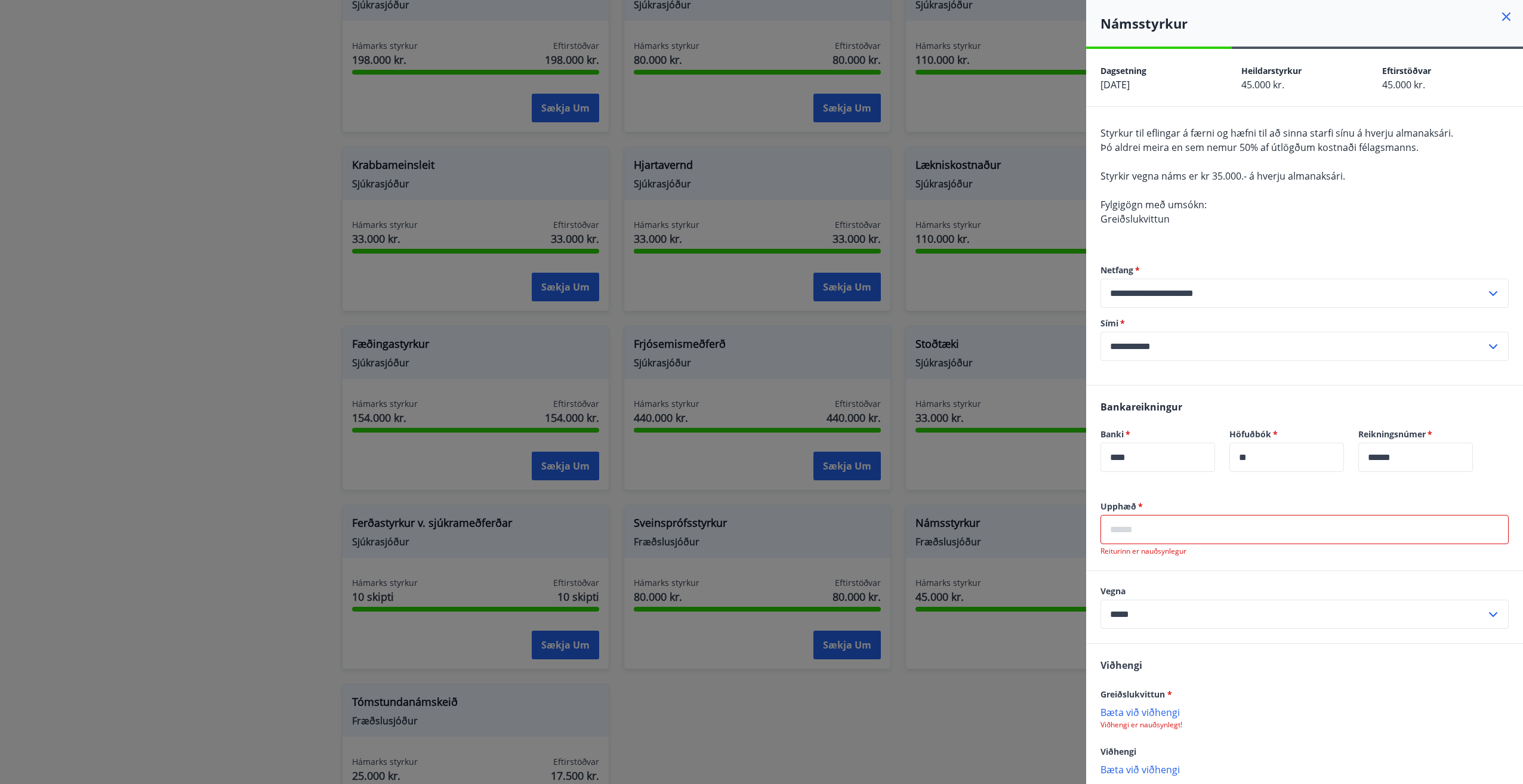
click at [1273, 234] on div "Styrkur til eflingar á færni og hæfni til að sinna starfi sínu á hverju almanak…" at bounding box center [1304, 184] width 408 height 115
click at [909, 726] on div at bounding box center [761, 392] width 1523 height 784
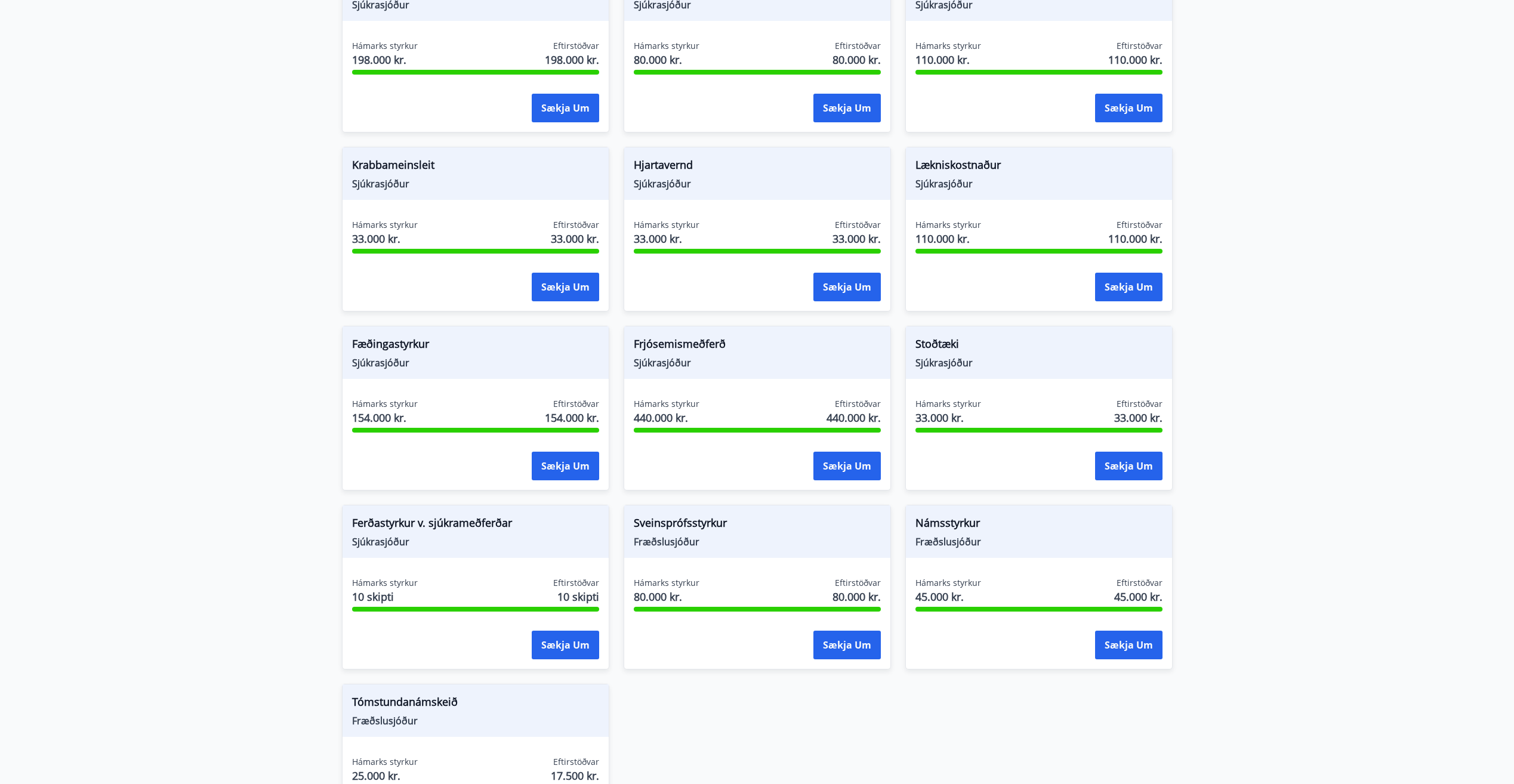
click at [1289, 600] on main "Styrkir Greiðsludagar Almennir styrkir og dánarbætur: Greiddir 10-14 dögum efti…" at bounding box center [757, 51] width 1514 height 1623
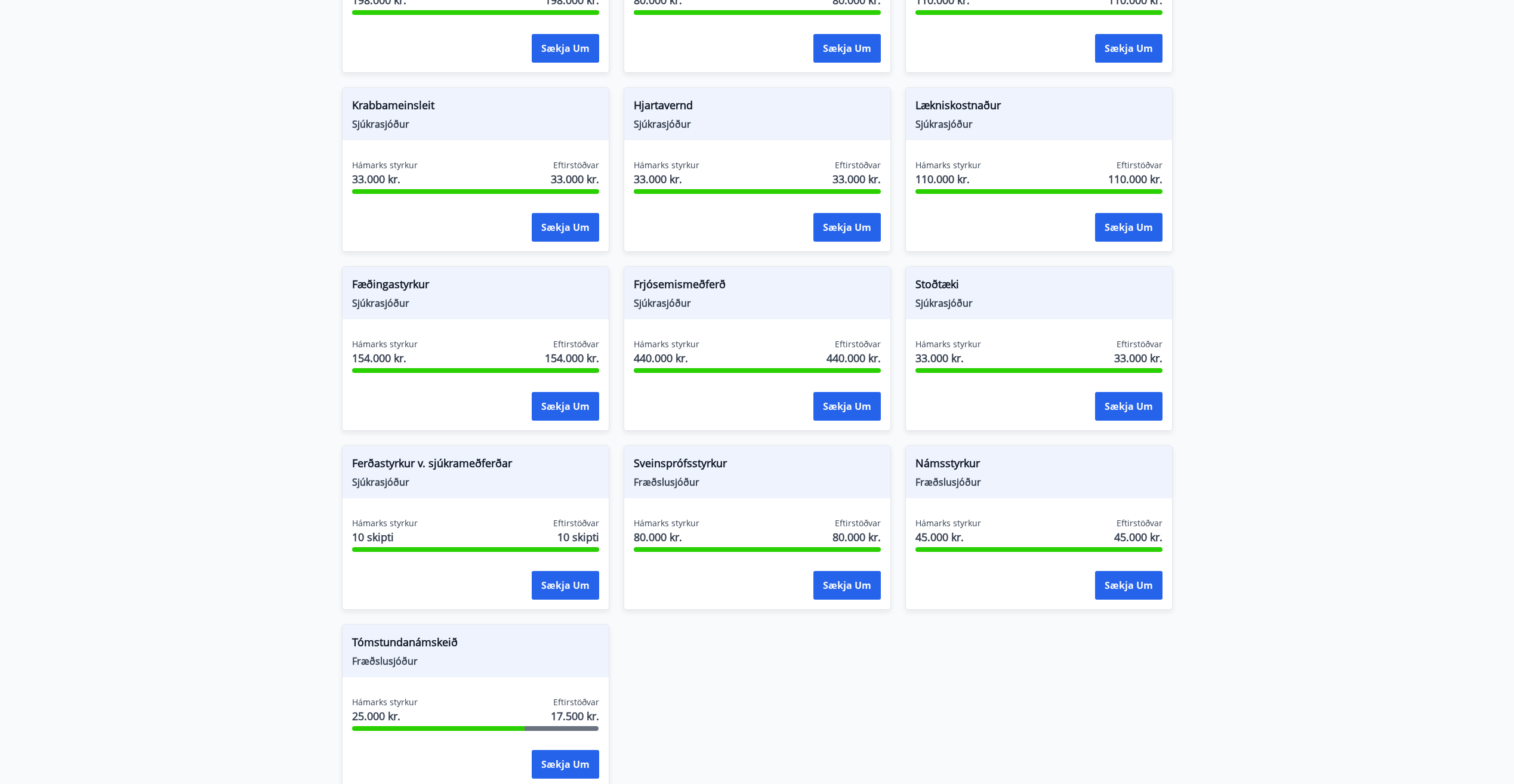
click at [1037, 746] on div "Líkamsrækt Sjúkrasjóður Hámarks styrkur 50.000 kr. Eftirstöðvar 44.270 kr. Sækj…" at bounding box center [750, 252] width 845 height 1074
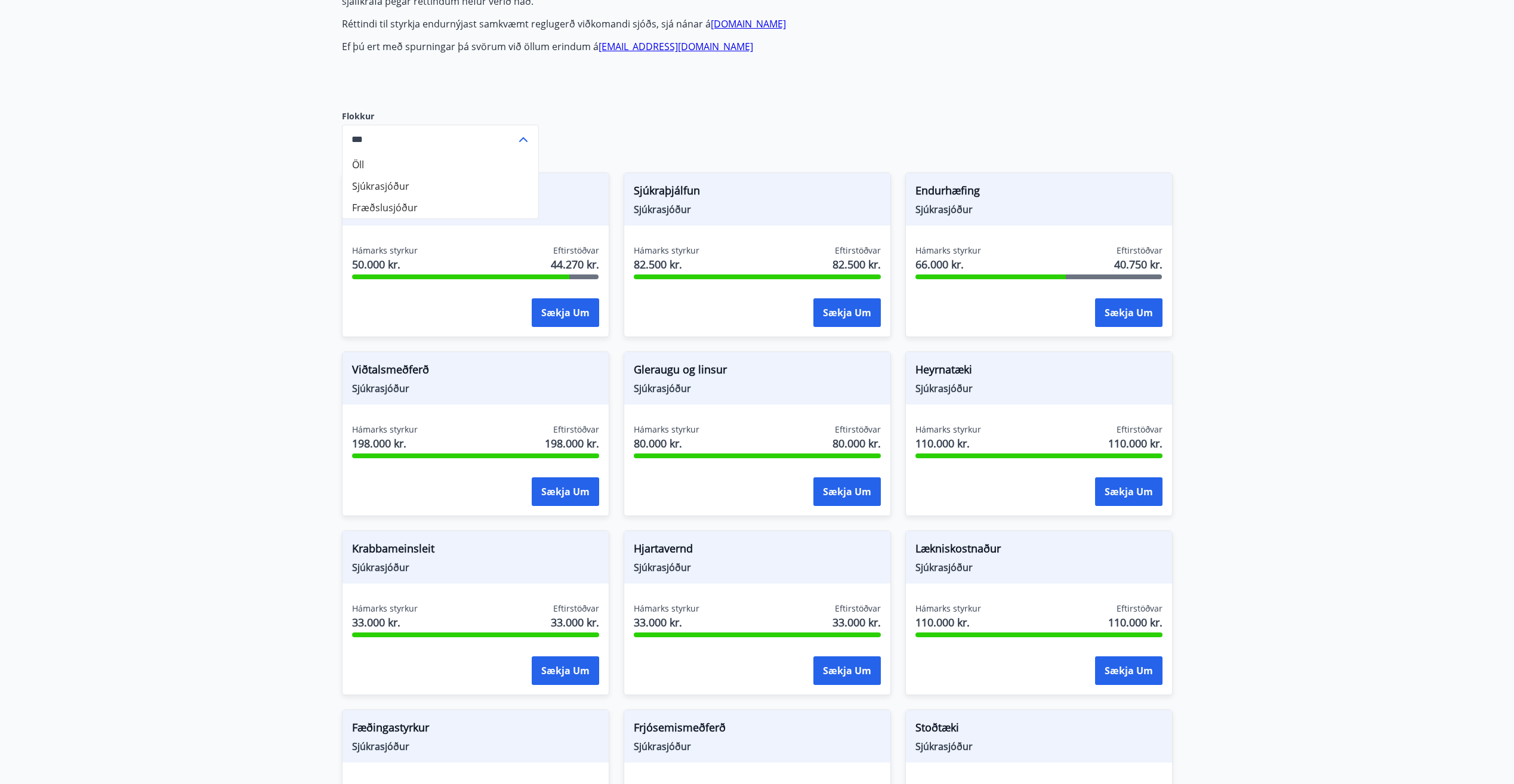
scroll to position [391, 0]
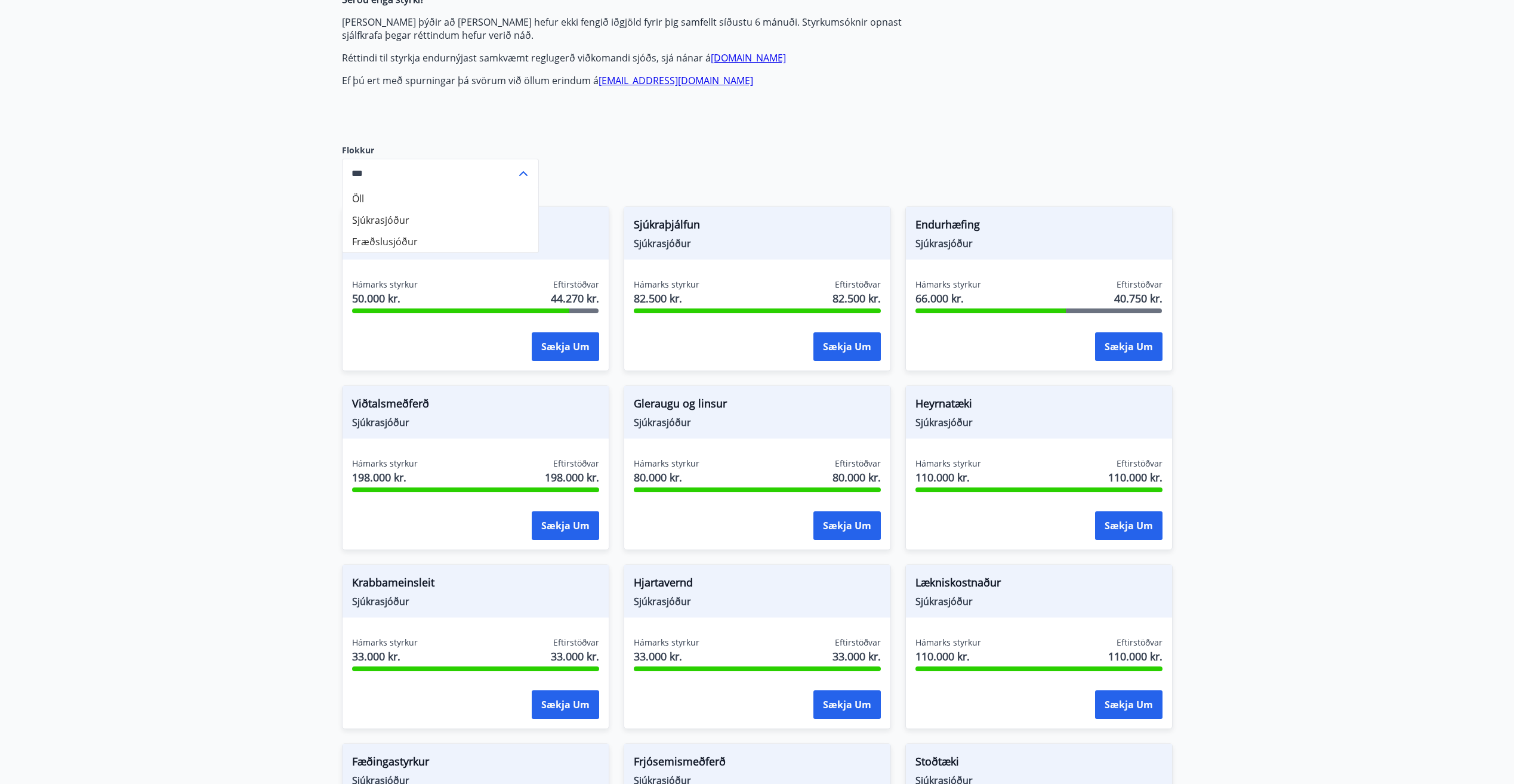
click at [1336, 497] on main "Styrkir Greiðsludagar Almennir styrkir og dánarbætur: Greiddir 10-14 dögum efti…" at bounding box center [757, 469] width 1514 height 1623
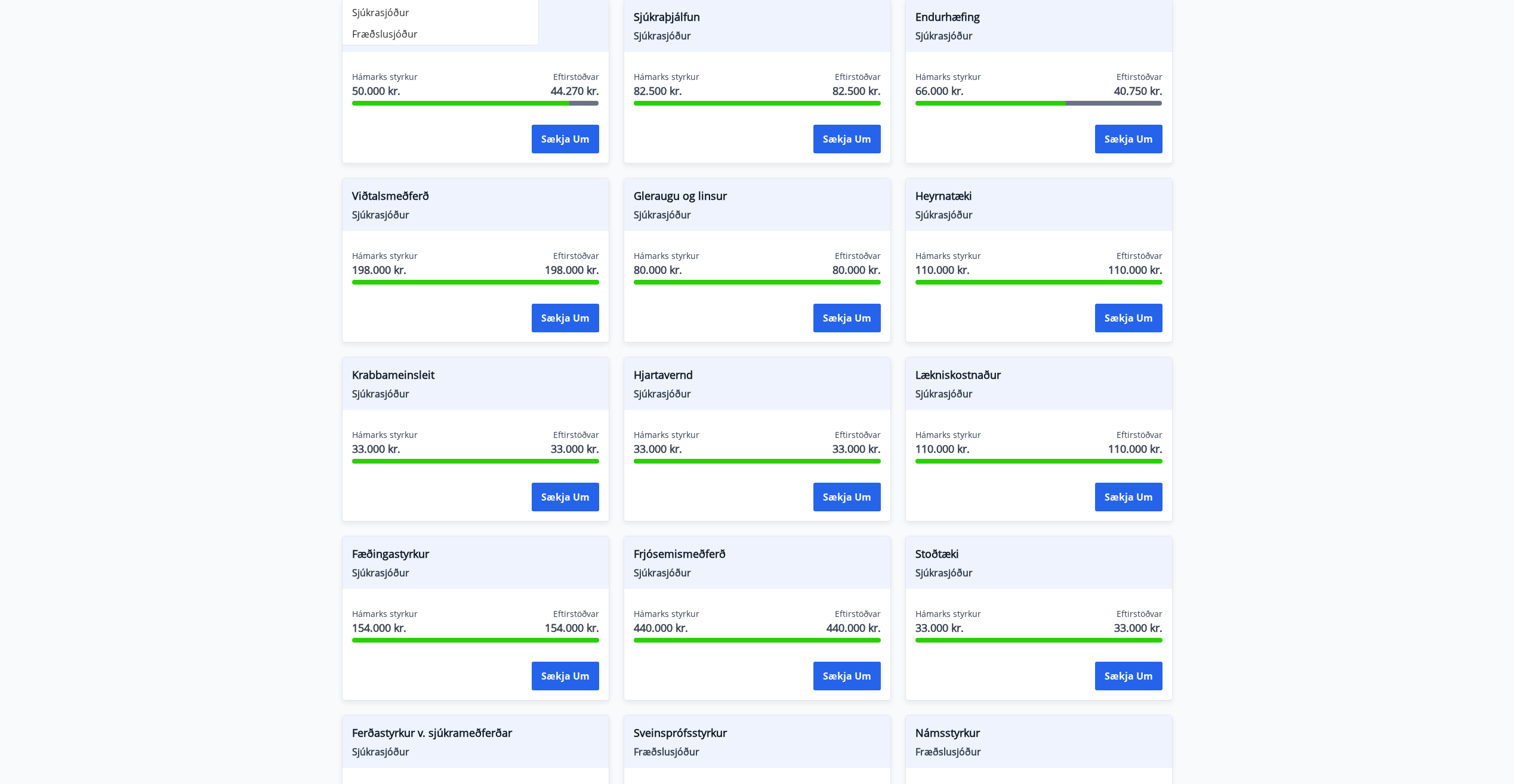
scroll to position [750, 0]
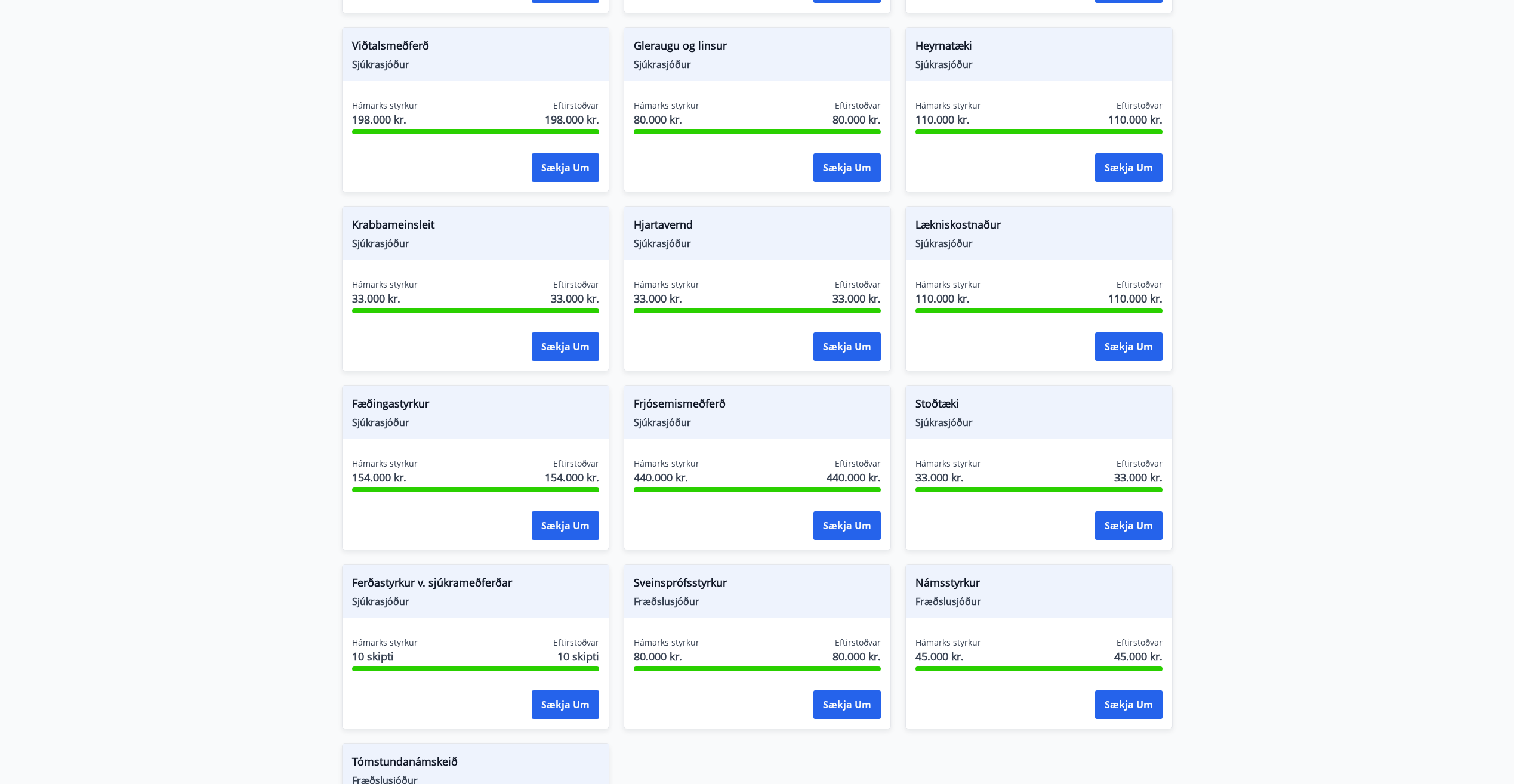
click at [1256, 497] on main "Styrkir Greiðsludagar Almennir styrkir og dánarbætur: Greiddir 10-14 dögum efti…" at bounding box center [757, 111] width 1514 height 1623
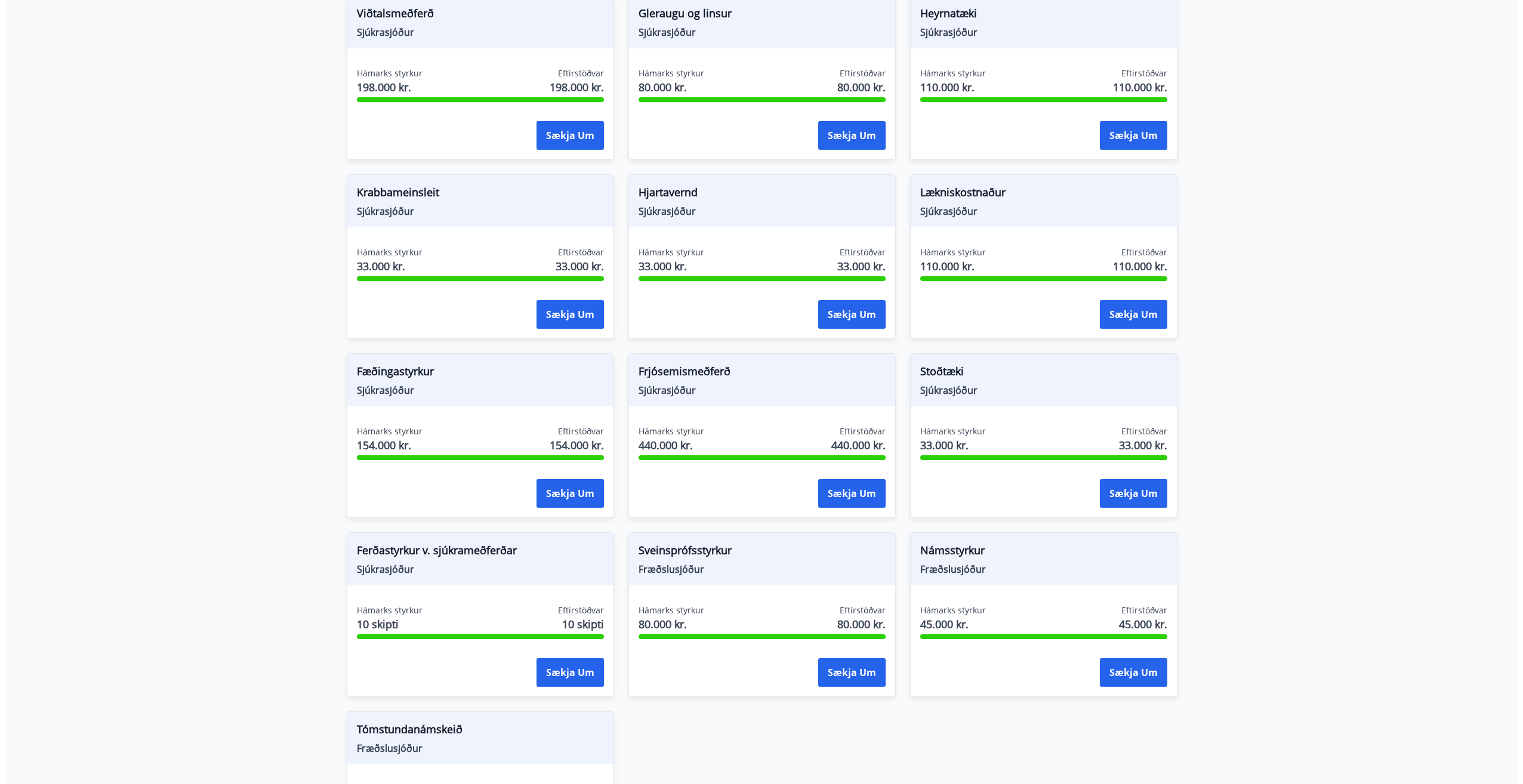
scroll to position [809, 0]
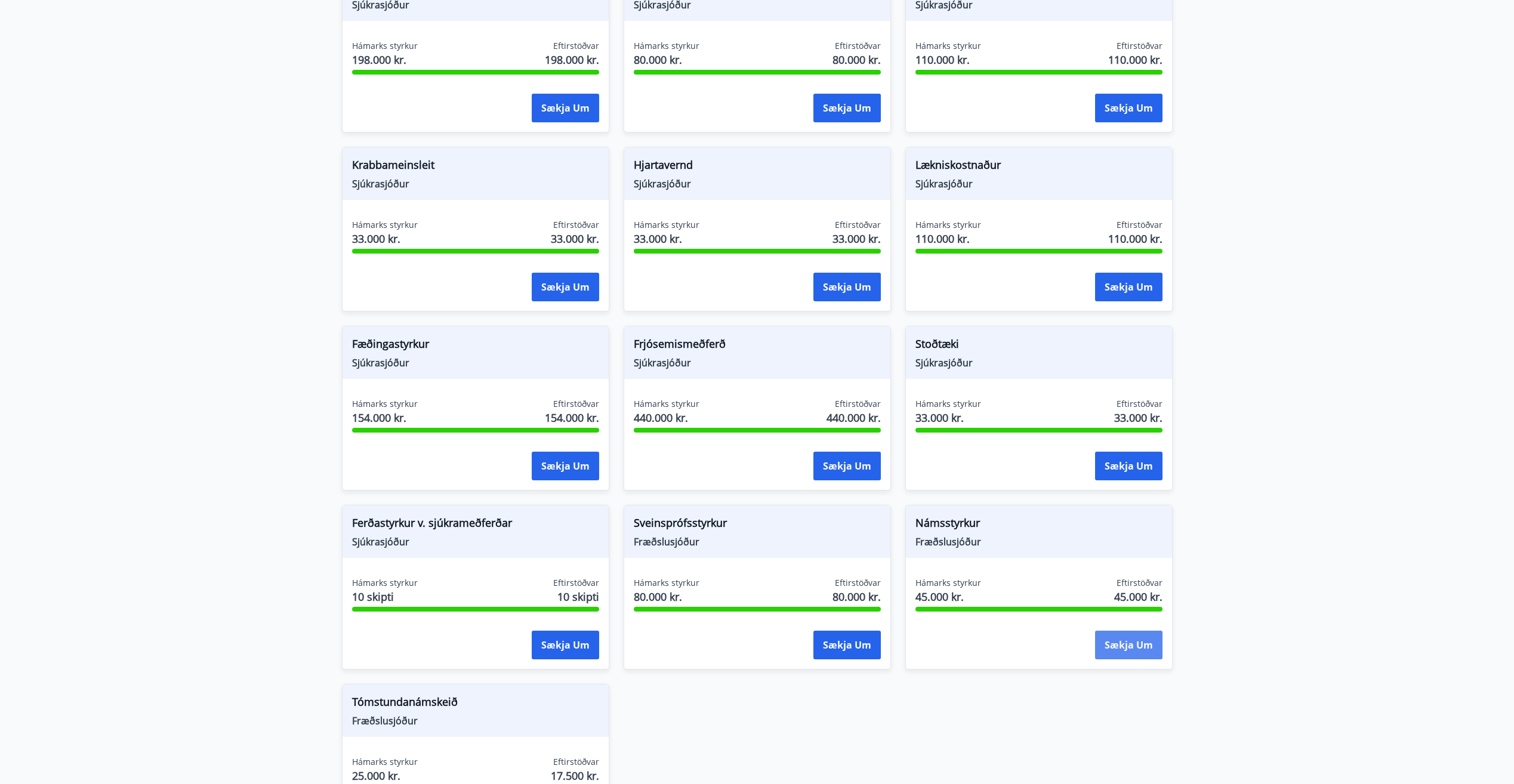
click at [1135, 642] on button "Sækja um" at bounding box center [1129, 645] width 67 height 28
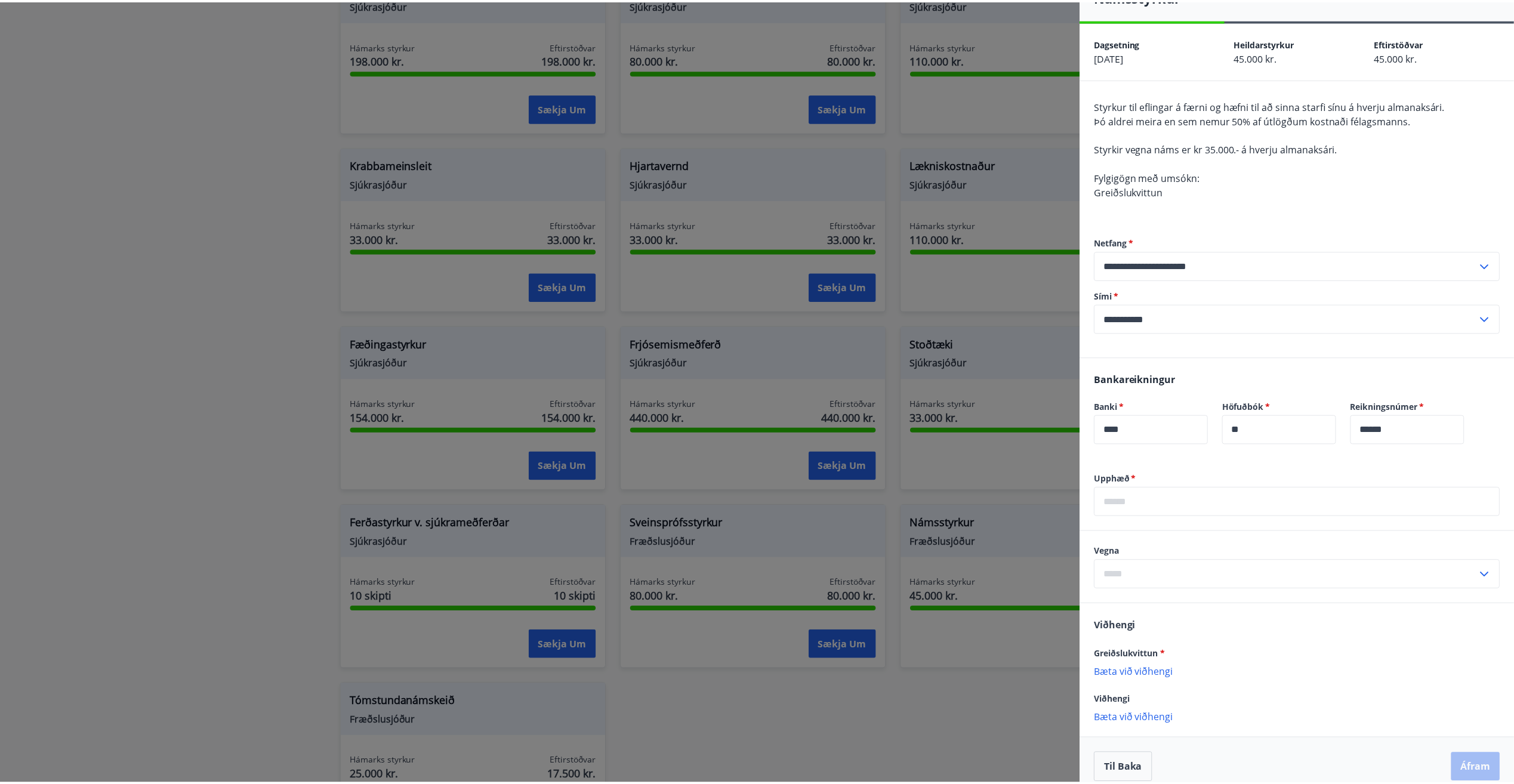
scroll to position [41, 0]
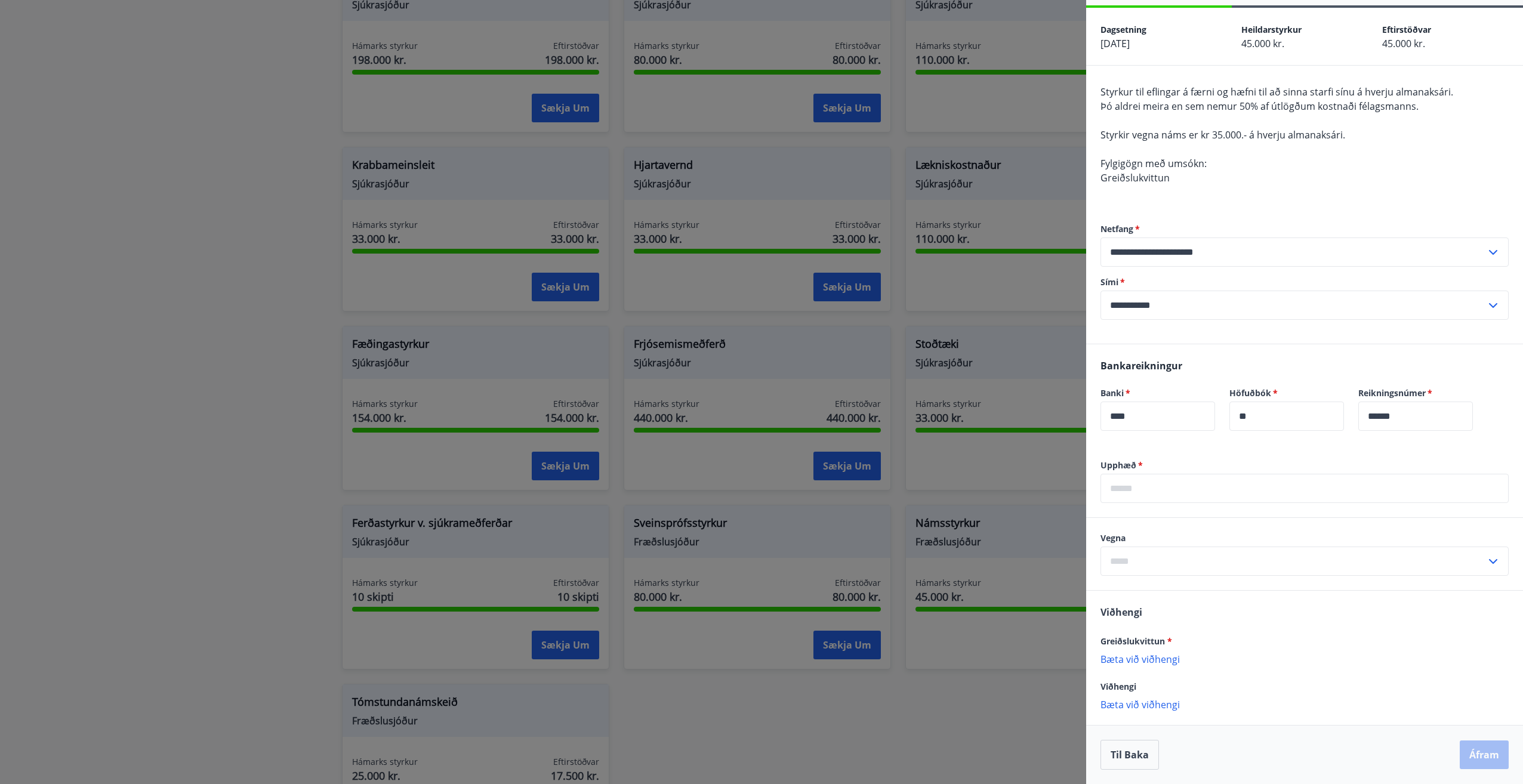
click at [1289, 560] on input "text" at bounding box center [1293, 561] width 385 height 29
click at [1274, 530] on div "Vegna Iðnnám Meistaraskóli Háskólanám Íslenskunám Nám v. lesblindu Annað ​" at bounding box center [1304, 554] width 437 height 72
click at [960, 710] on div at bounding box center [761, 392] width 1523 height 784
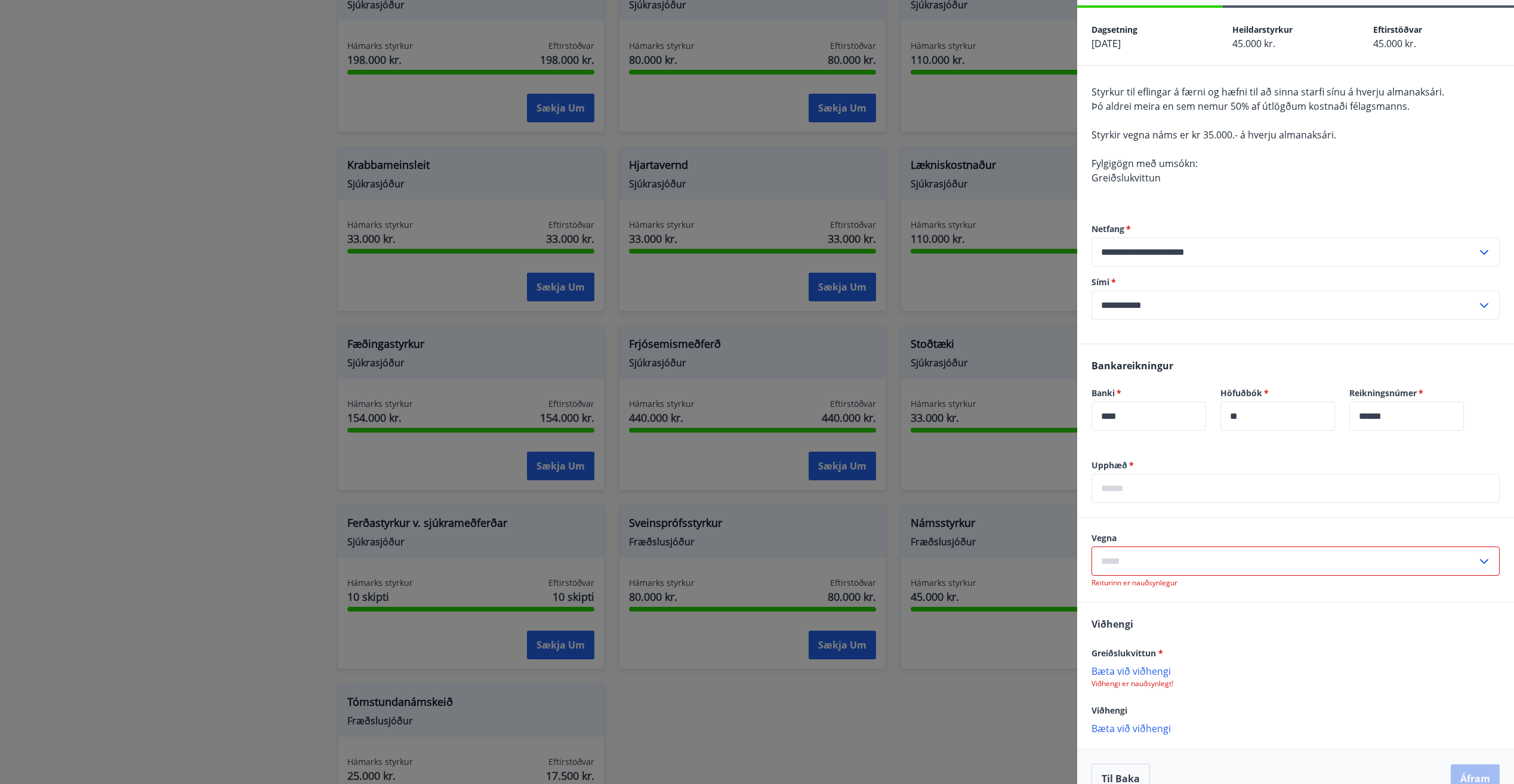
scroll to position [0, 0]
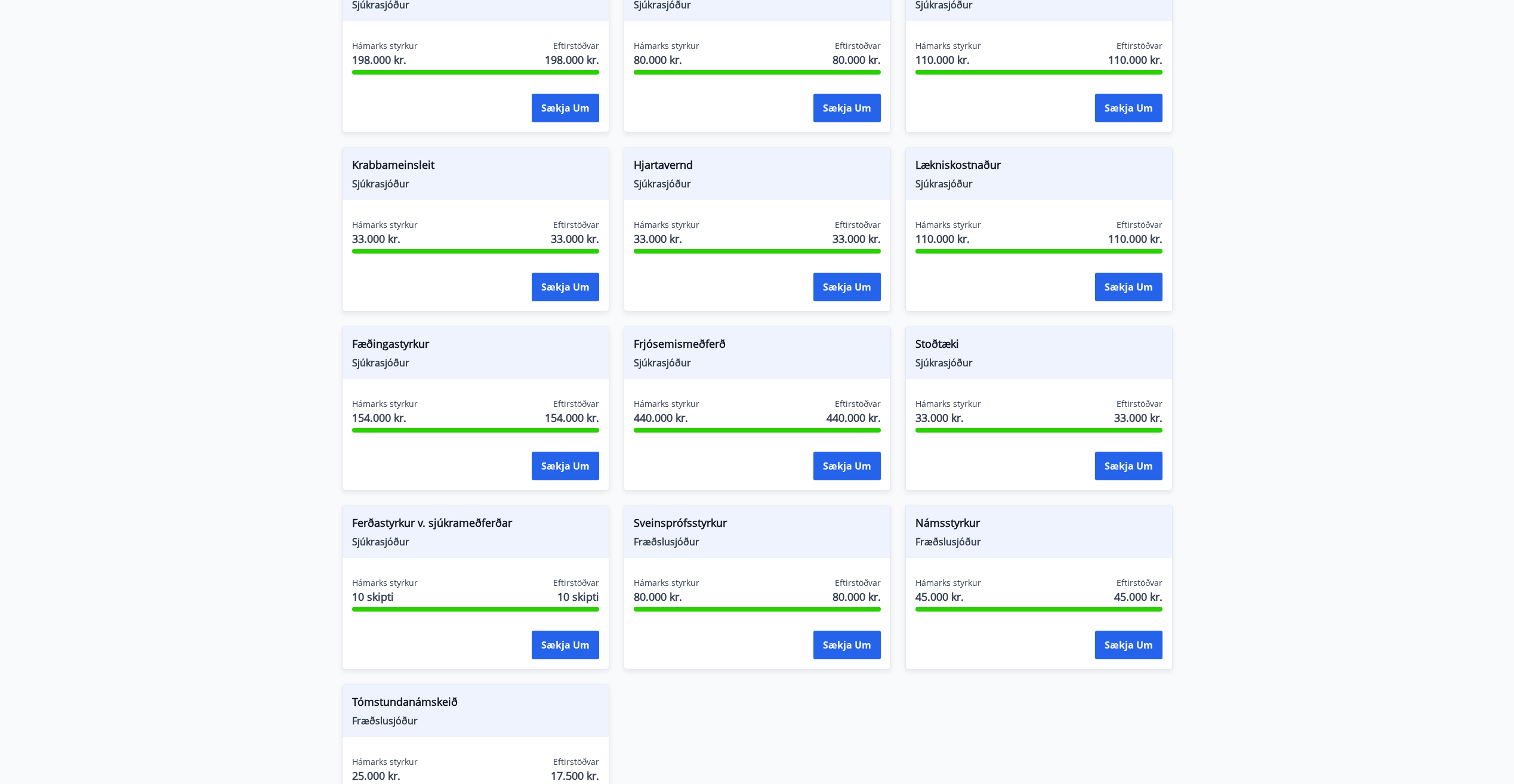
click at [1414, 565] on main "Styrkir Greiðsludagar Almennir styrkir og dánarbætur: Greiddir 10-14 dögum efti…" at bounding box center [757, 51] width 1514 height 1623
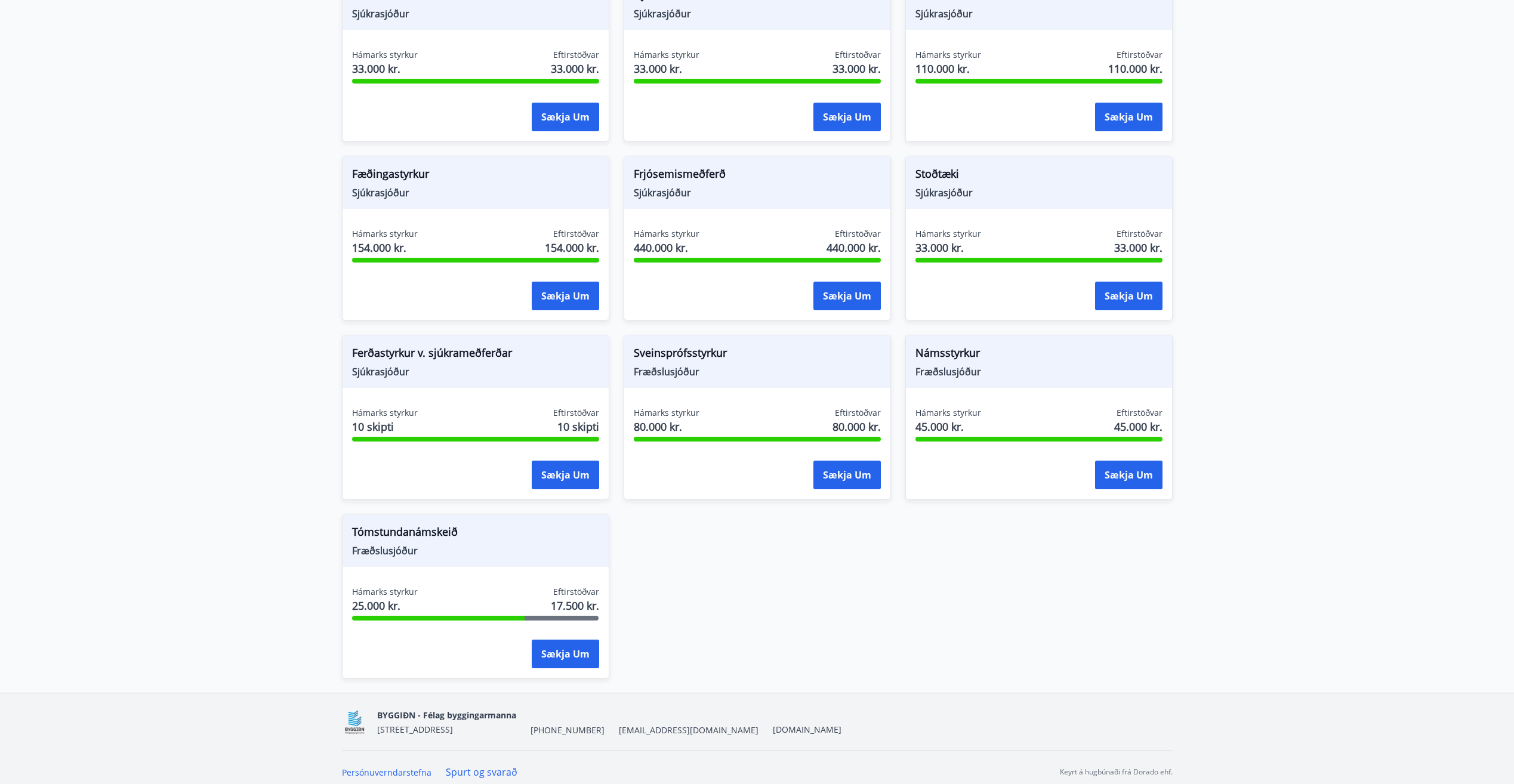
scroll to position [988, 0]
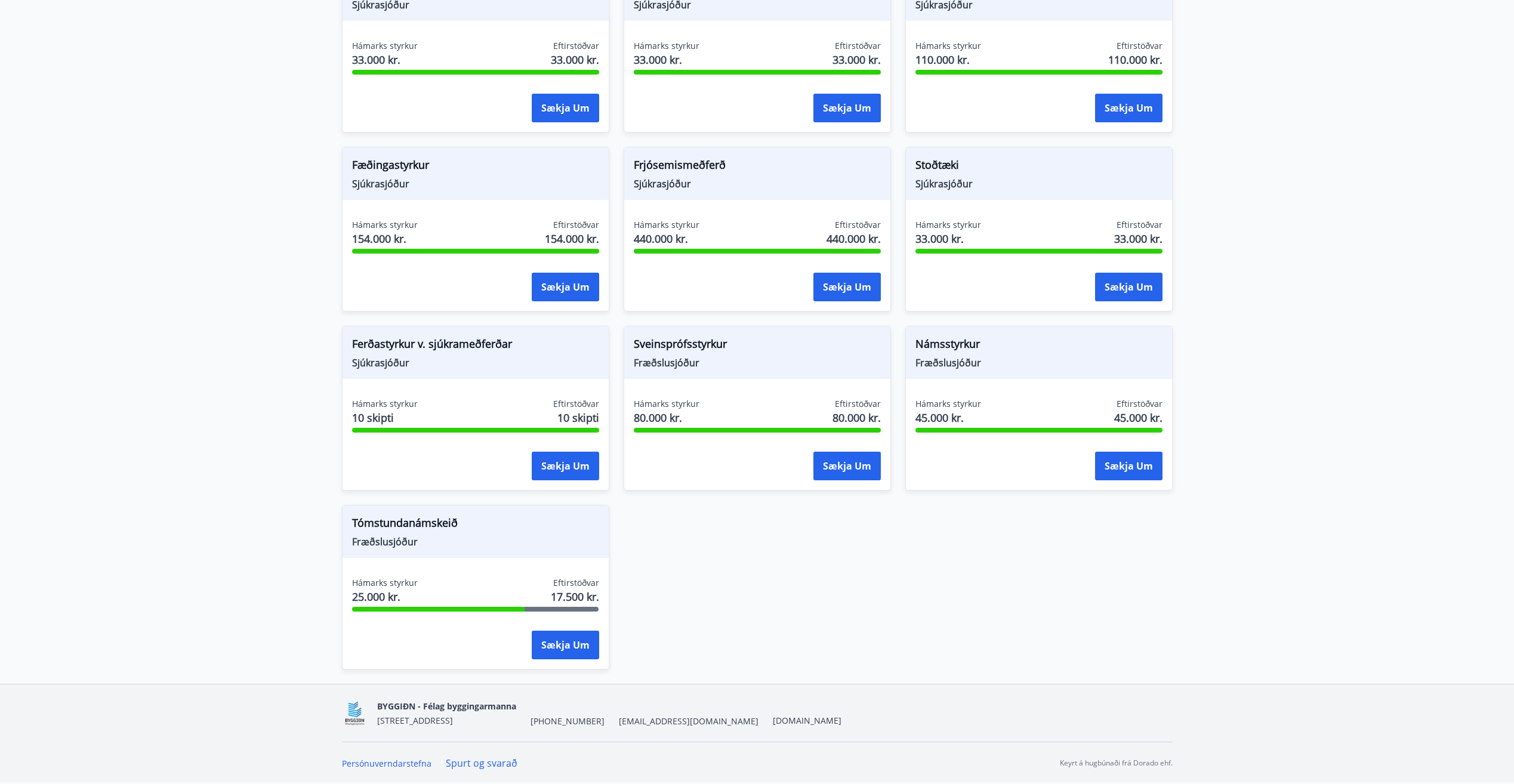
click at [863, 592] on div "Líkamsrækt Sjúkrasjóður Hámarks styrkur 50.000 kr. Eftirstöðvar 44.270 kr. Sækj…" at bounding box center [750, 132] width 845 height 1074
click at [728, 557] on div "Líkamsrækt Sjúkrasjóður Hámarks styrkur 50.000 kr. Eftirstöðvar 44.270 kr. Sækj…" at bounding box center [750, 132] width 845 height 1074
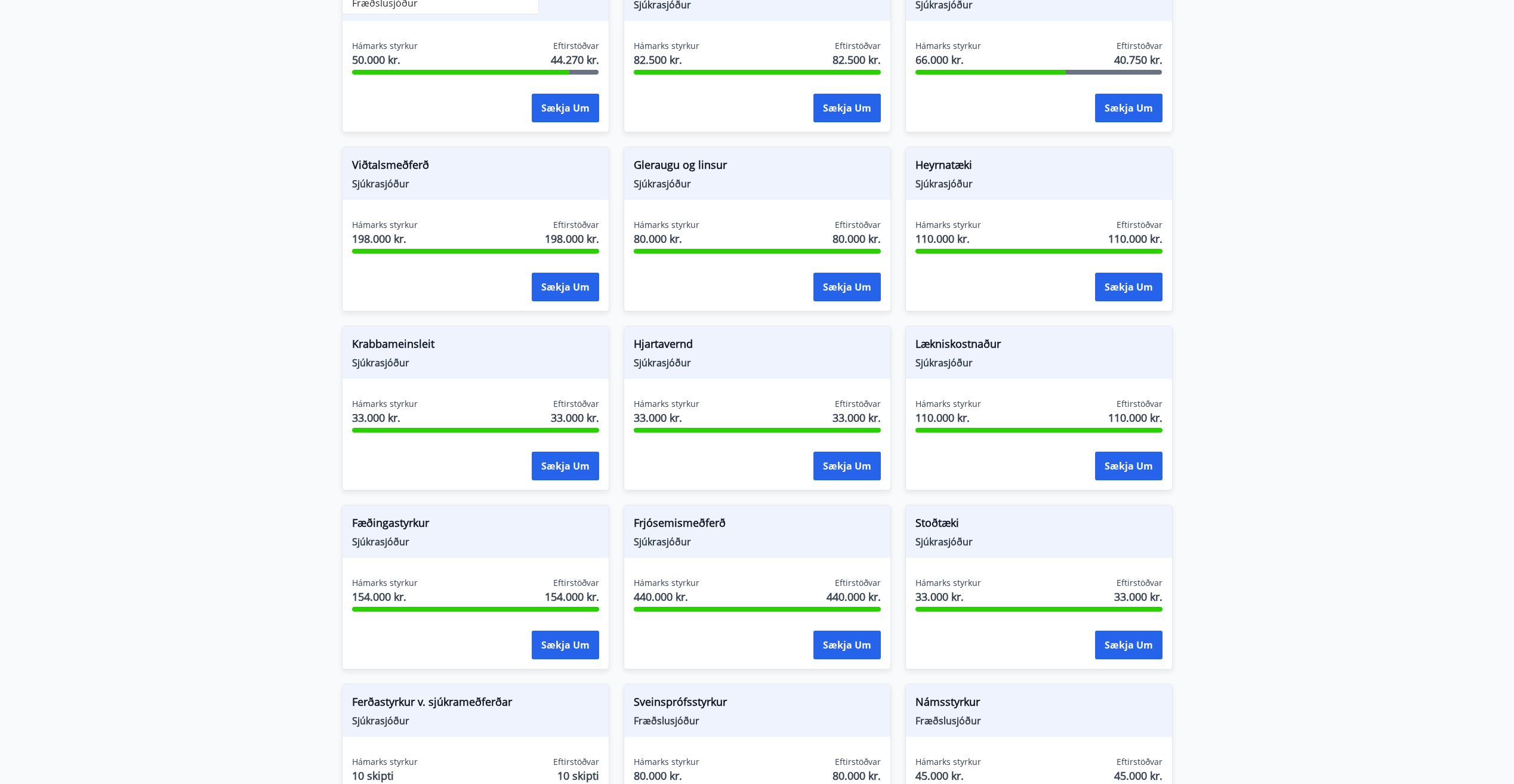
scroll to position [928, 0]
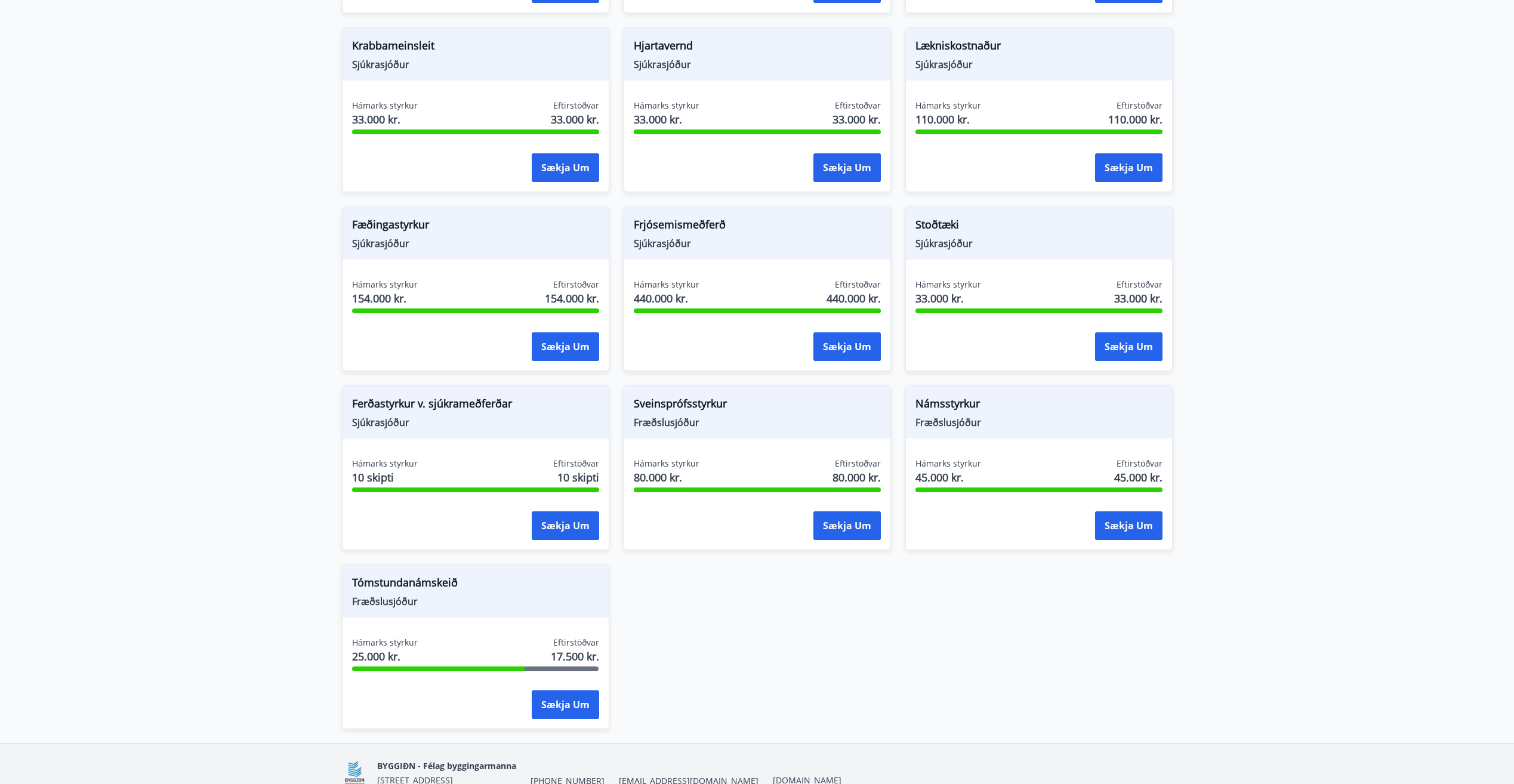
click at [894, 648] on div "Líkamsrækt Sjúkrasjóður Hámarks styrkur 50.000 kr. Eftirstöðvar 44.270 kr. Sækj…" at bounding box center [750, 192] width 845 height 1074
click at [882, 645] on div "Líkamsrækt Sjúkrasjóður Hámarks styrkur 50.000 kr. Eftirstöðvar 44.270 kr. Sækj…" at bounding box center [750, 192] width 845 height 1074
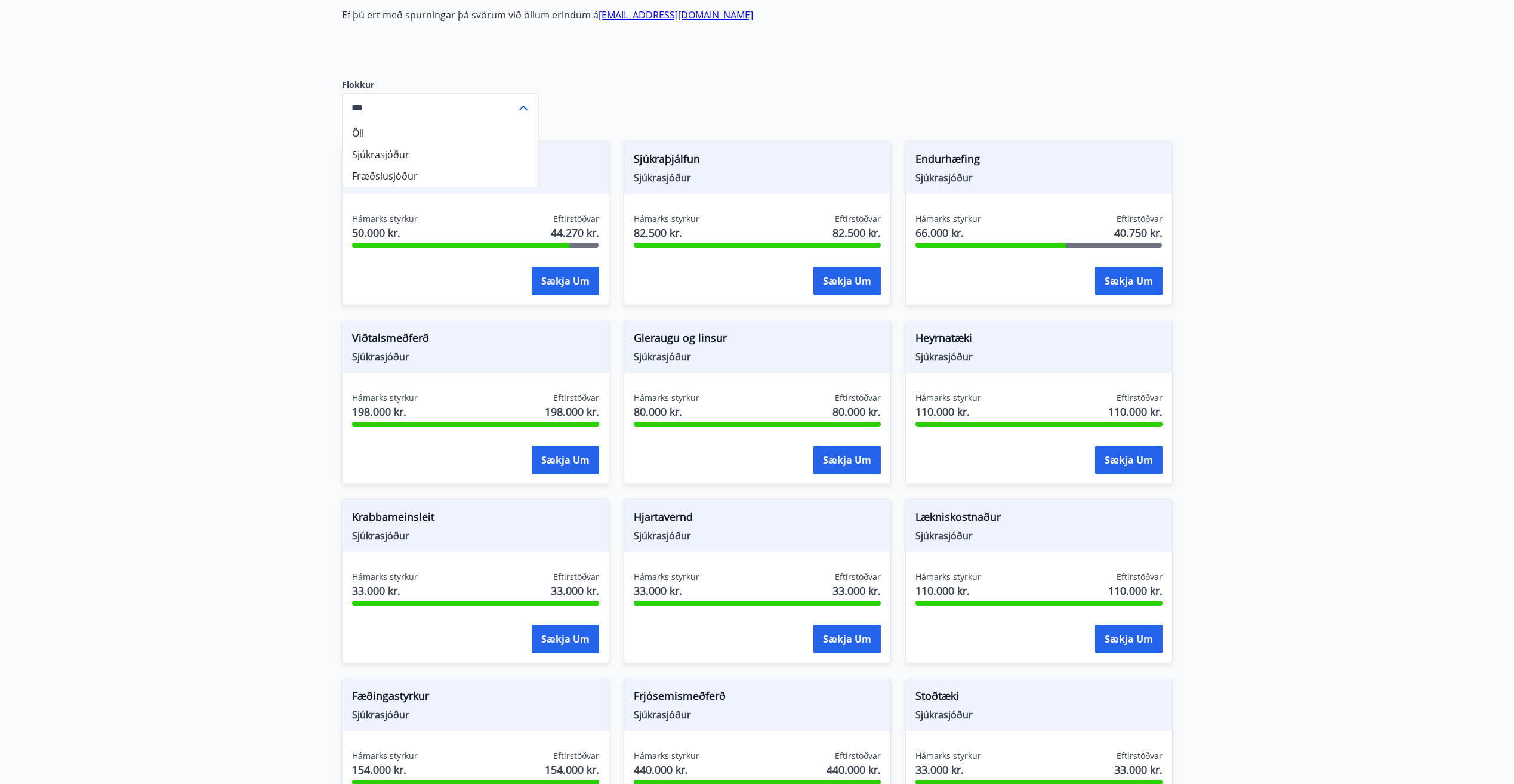
scroll to position [0, 0]
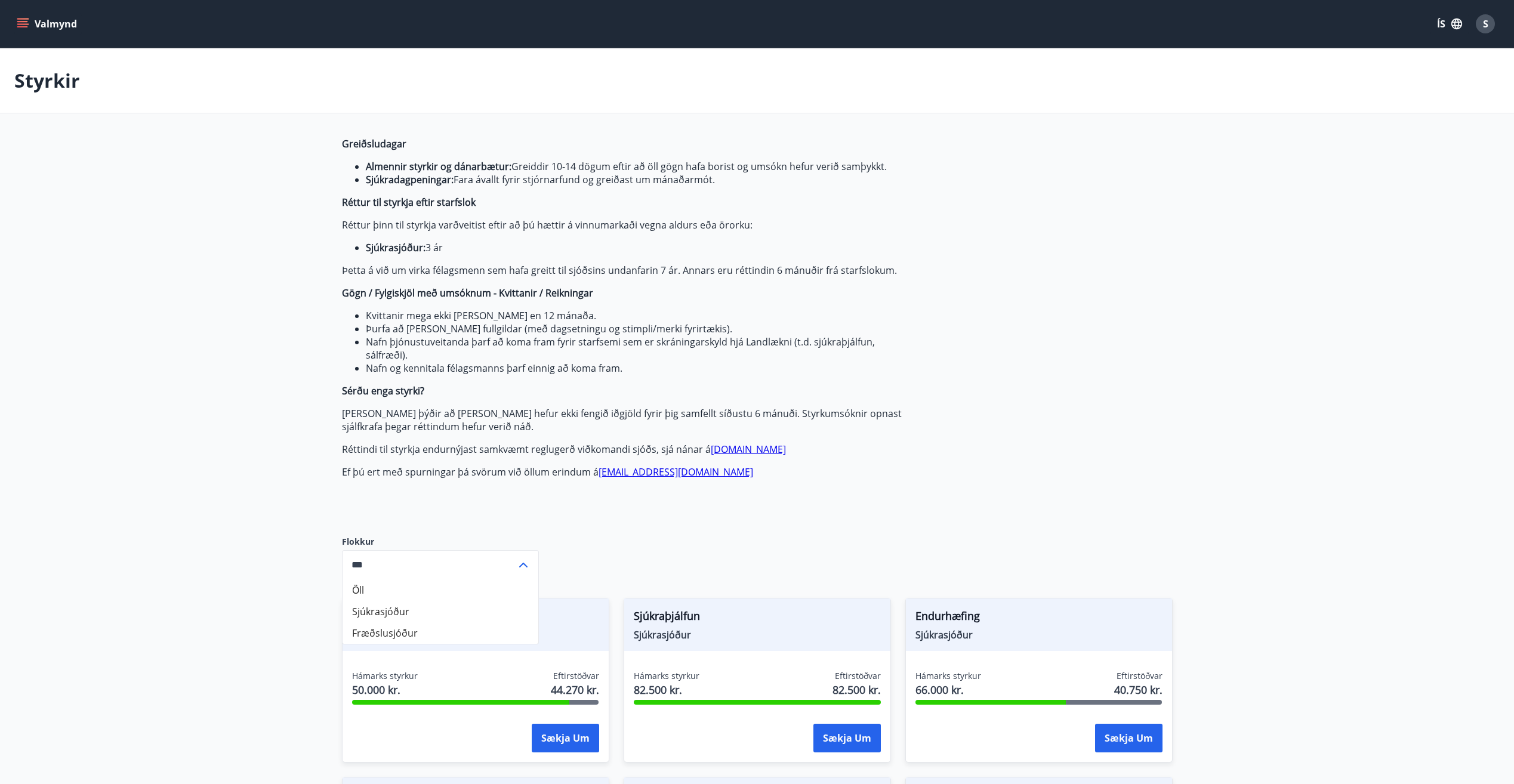
click at [380, 530] on div "Flokkur Öll Sjúkrasjóður Fræðslusjóður *** ​" at bounding box center [441, 557] width 197 height 81
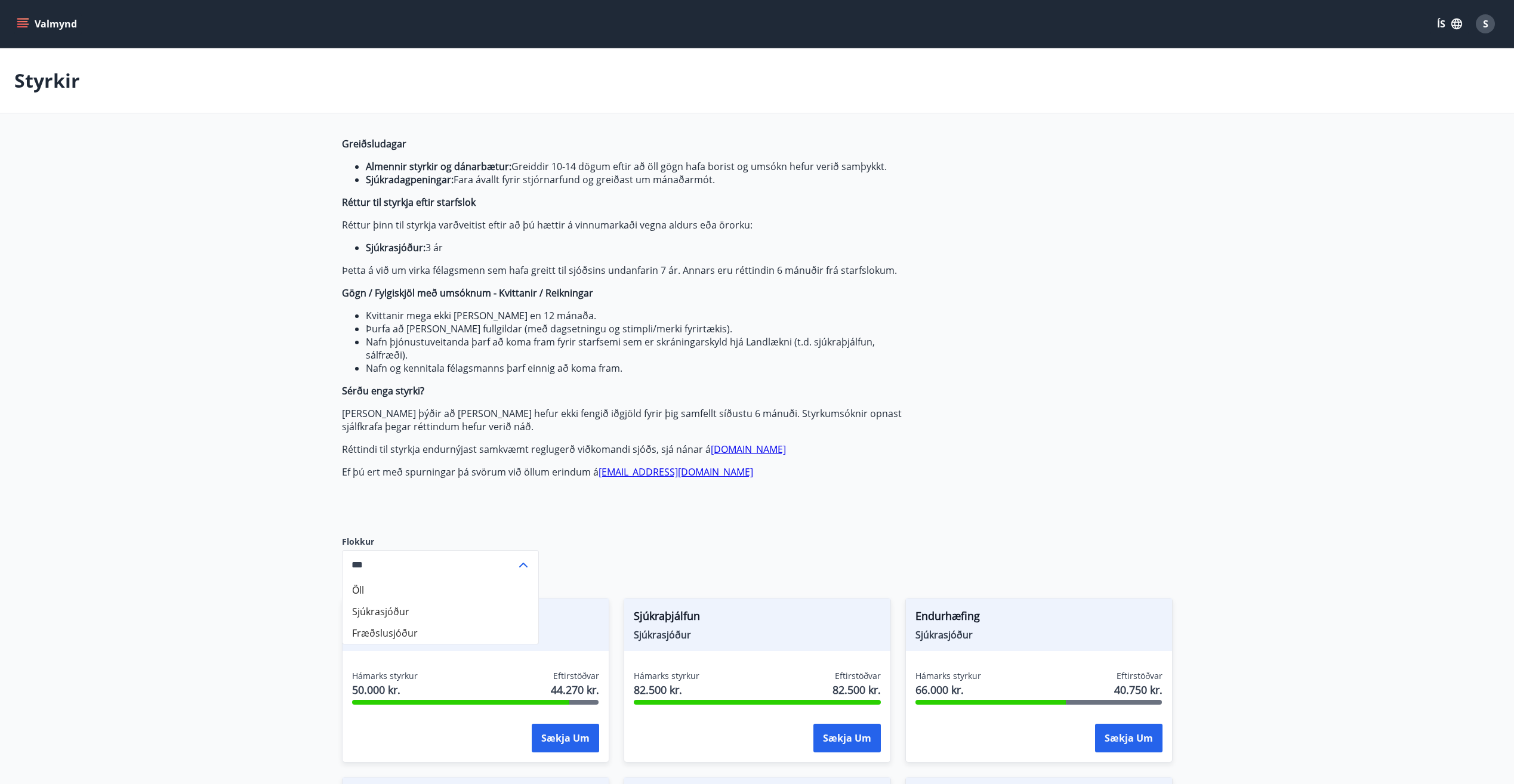
click at [19, 24] on icon "menu" at bounding box center [23, 24] width 12 height 12
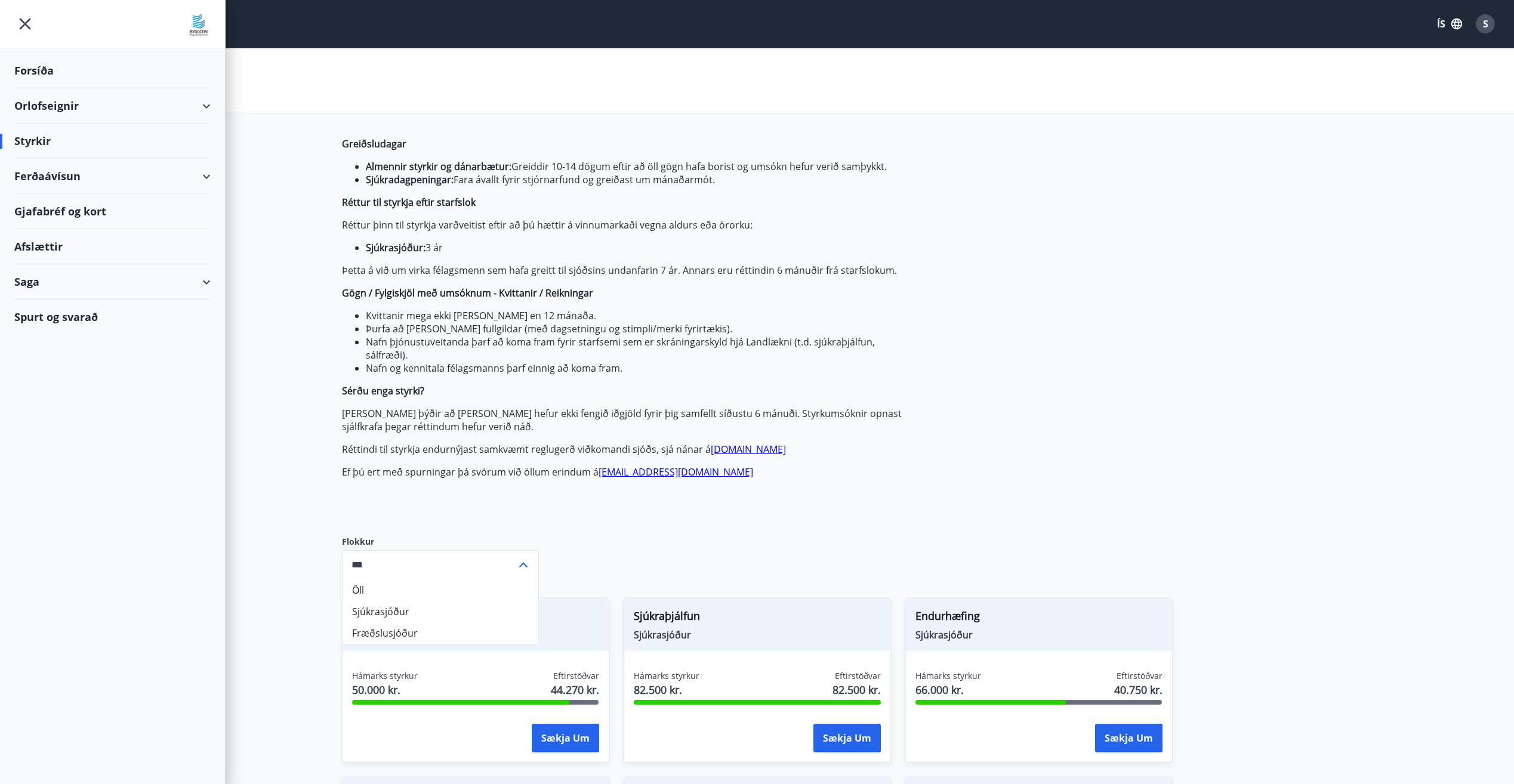
click at [28, 28] on icon "menu" at bounding box center [25, 24] width 11 height 11
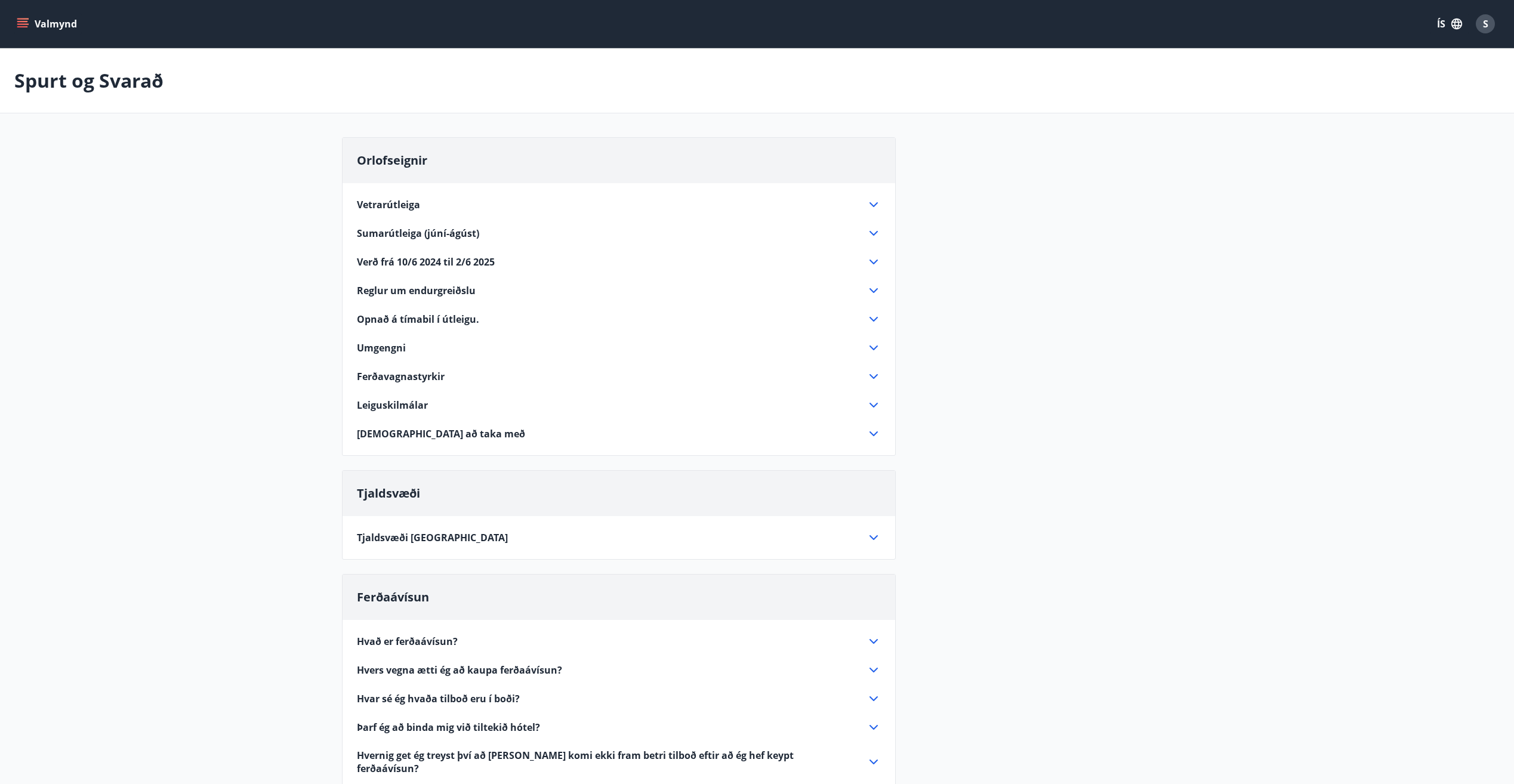
click at [17, 22] on button "Valmynd" at bounding box center [48, 24] width 67 height 22
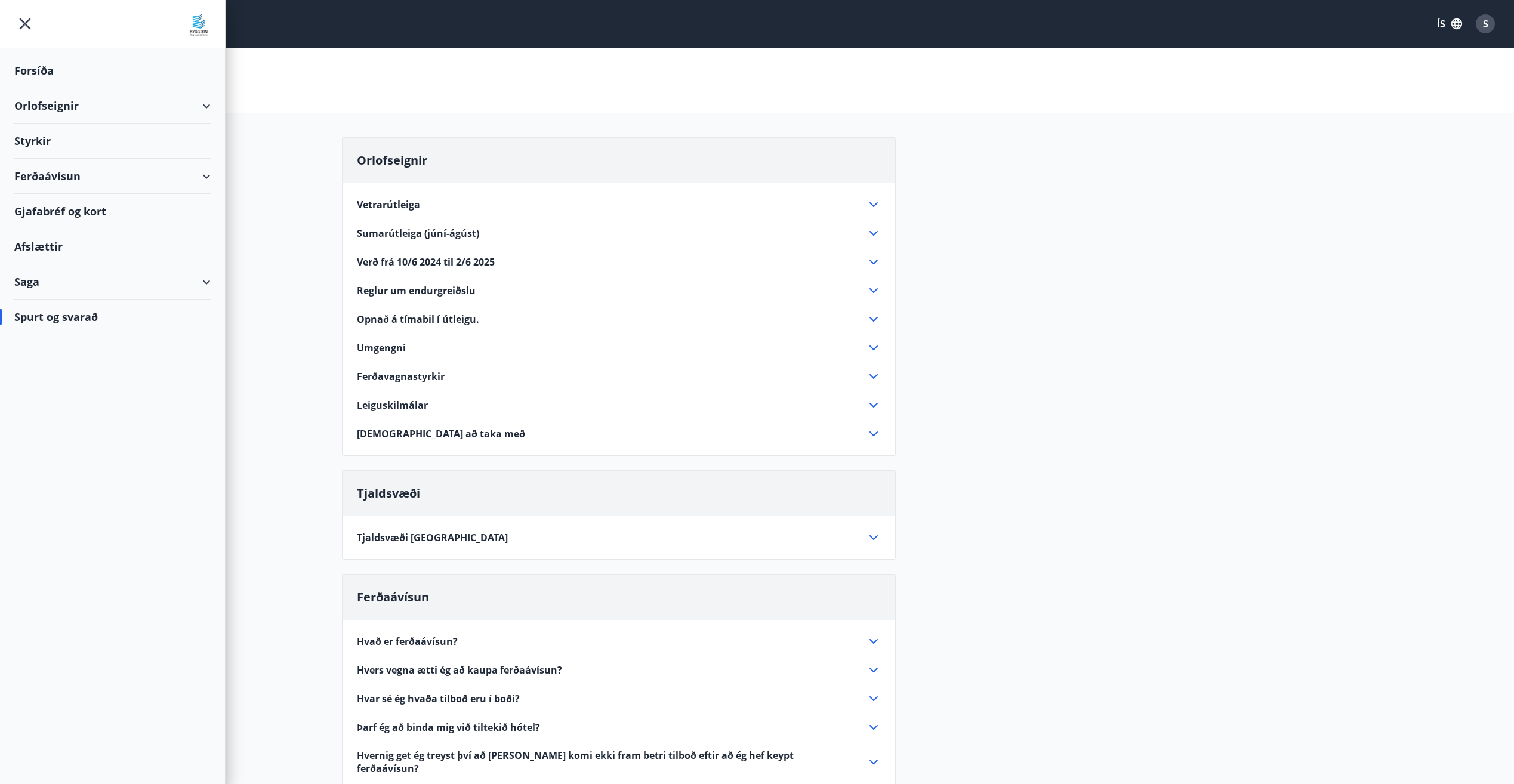
click at [20, 76] on div "Forsíða" at bounding box center [112, 71] width 196 height 35
